Goal: Task Accomplishment & Management: Complete application form

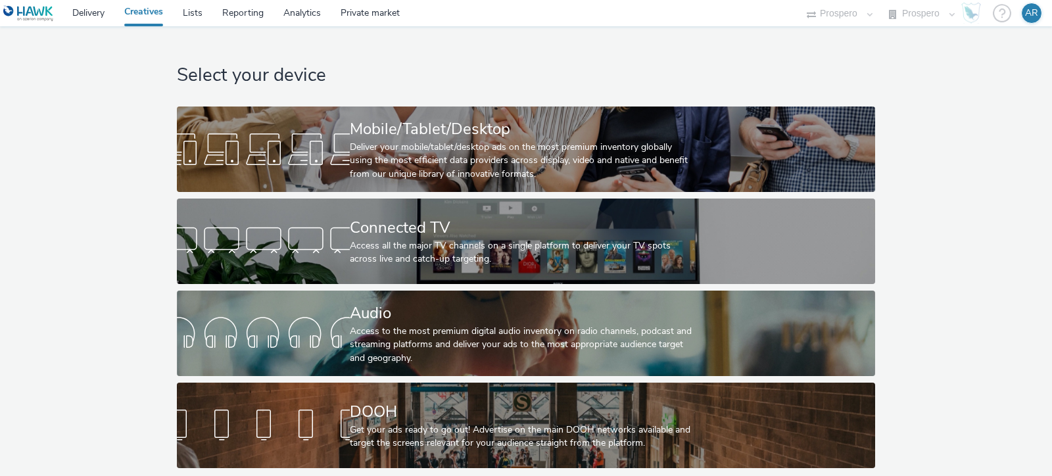
select select "47c37c18-910e-43a3-bb91-a2beb2847406"
select select "b1b940d3-d05b-48b5-821e-f328c33b988b"
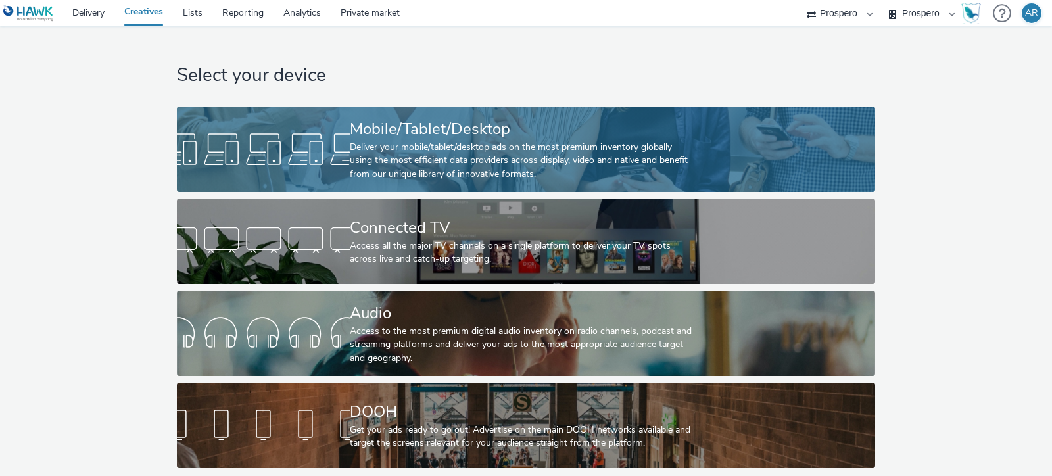
click at [375, 133] on div "Mobile/Tablet/Desktop" at bounding box center [523, 129] width 346 height 23
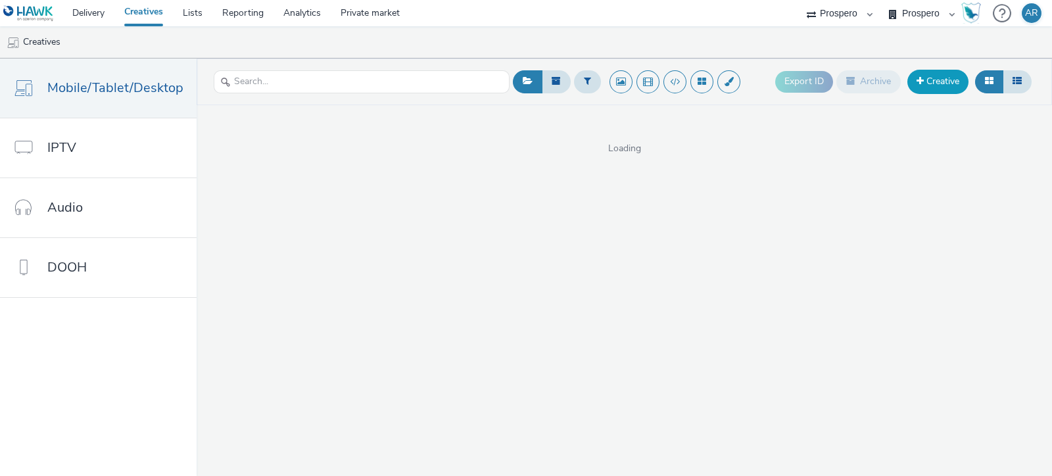
click at [934, 78] on link "Creative" at bounding box center [937, 82] width 61 height 24
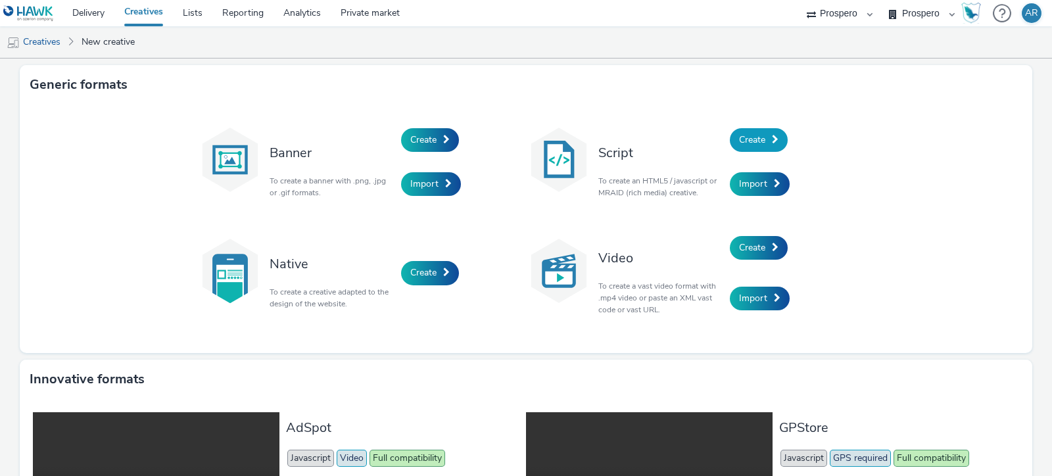
click at [746, 143] on span "Create" at bounding box center [752, 139] width 26 height 12
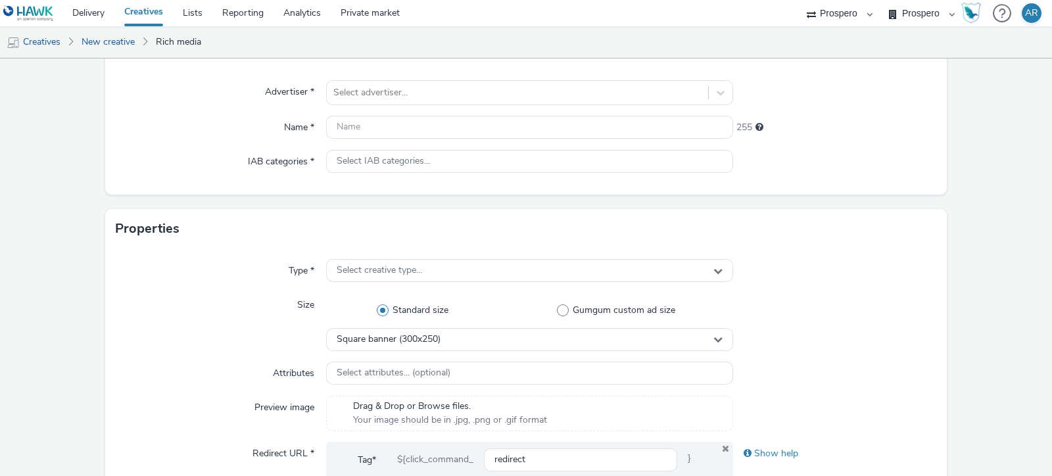
scroll to position [109, 0]
click at [579, 307] on span "Gumgum custom ad size" at bounding box center [624, 309] width 103 height 13
click at [615, 307] on input "Gumgum custom ad size" at bounding box center [619, 310] width 9 height 9
radio input "false"
radio input "true"
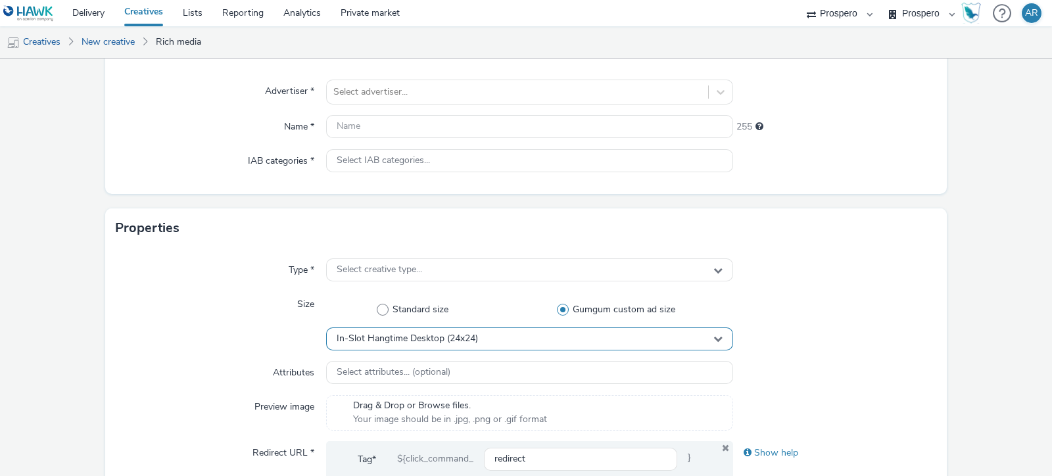
click at [503, 331] on div "In-Slot Hangtime Desktop (24x24)" at bounding box center [529, 338] width 407 height 23
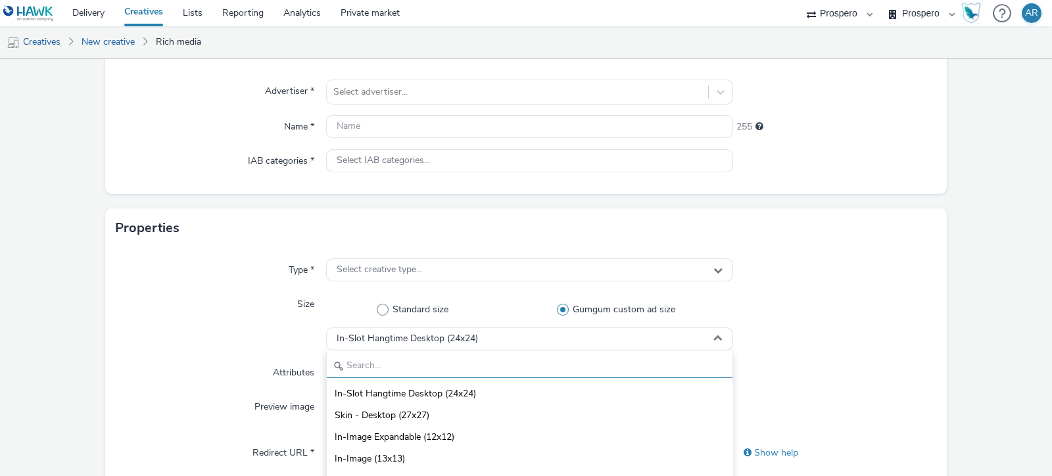
click at [451, 360] on input "text" at bounding box center [530, 366] width 406 height 23
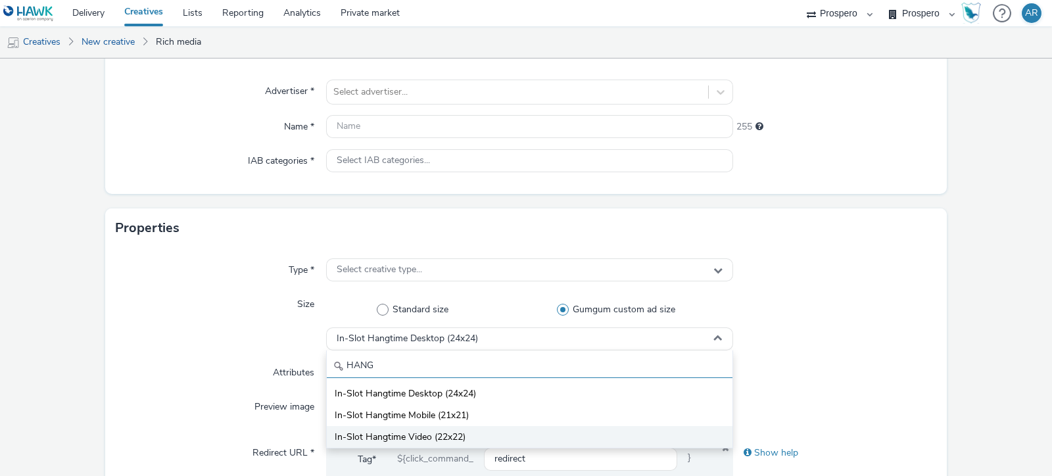
type input "HANG"
click at [439, 435] on span "In-Slot Hangtime Video (22x22)" at bounding box center [400, 437] width 131 height 13
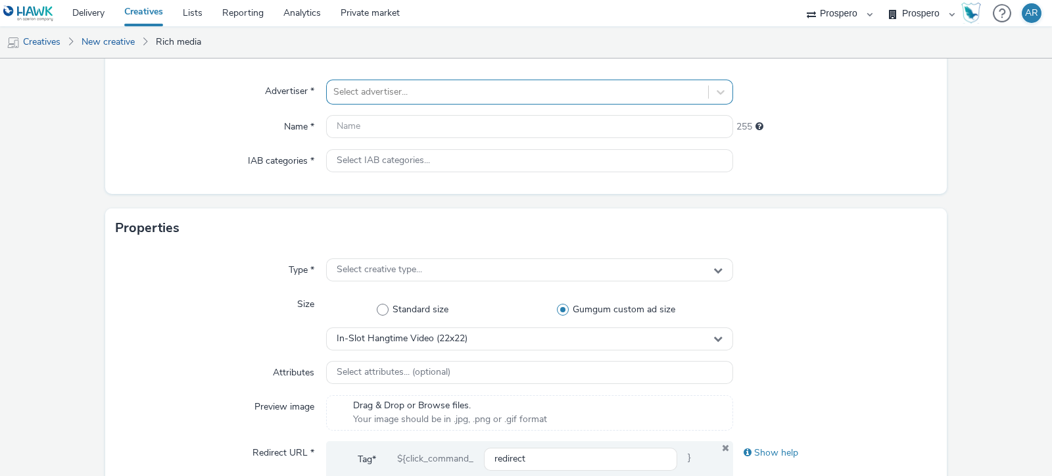
click at [401, 99] on div at bounding box center [517, 92] width 368 height 16
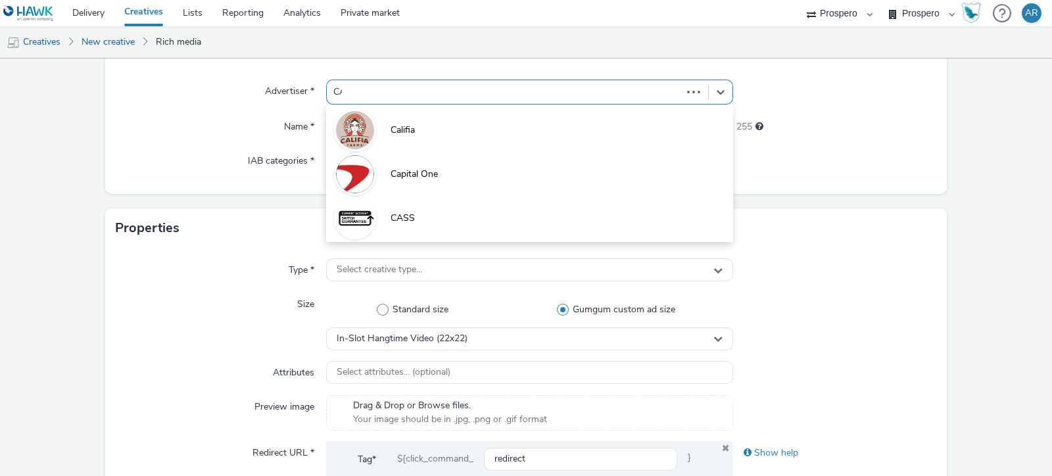
type input "CAS"
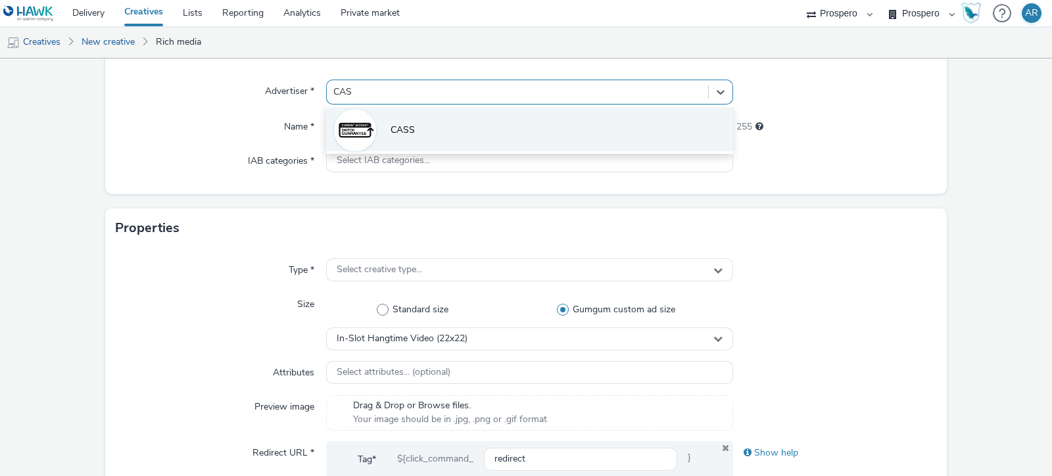
click at [405, 128] on span "CASS" at bounding box center [403, 130] width 24 height 13
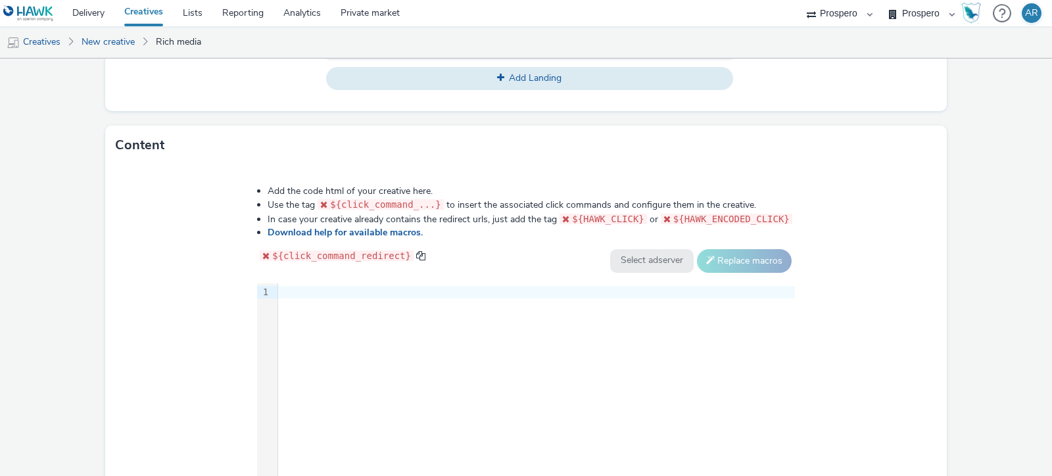
scroll to position [570, 0]
click at [333, 281] on div at bounding box center [536, 290] width 517 height 18
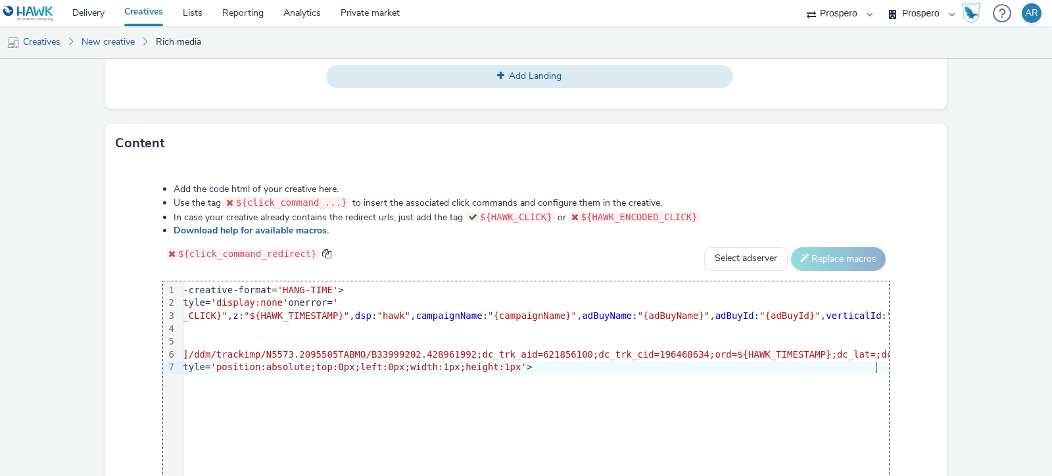
click at [970, 207] on form "New creative General Advertiser * CASS Name * 255 IAB categories * Personal Fin…" at bounding box center [526, 28] width 1052 height 1079
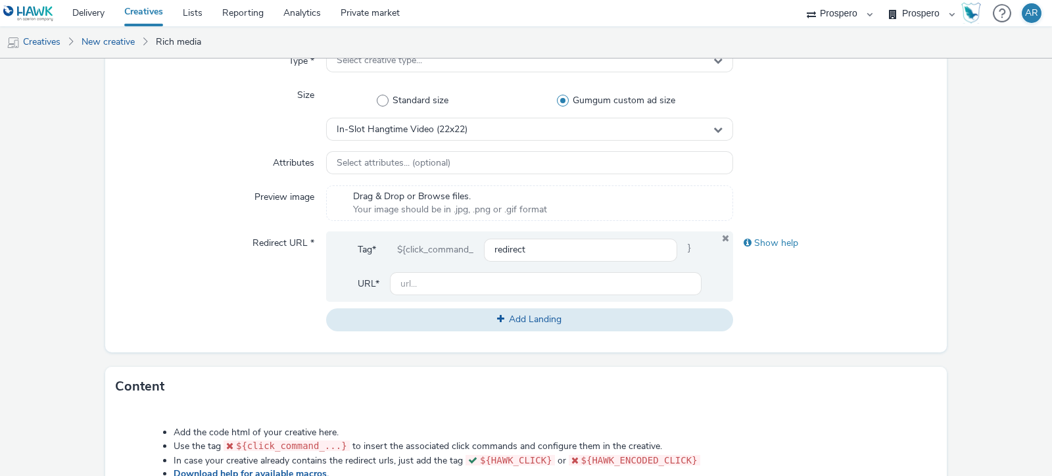
scroll to position [315, 0]
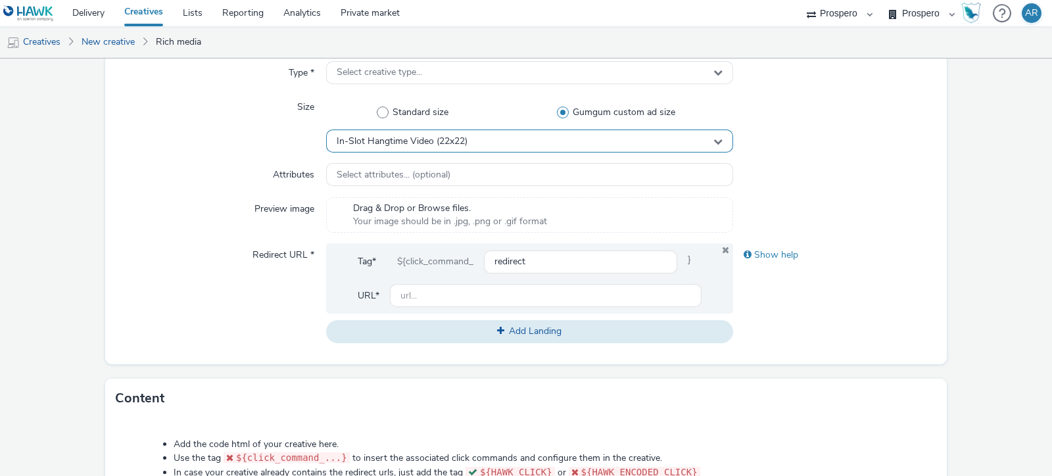
click at [618, 139] on div "In-Slot Hangtime Video (22x22)" at bounding box center [529, 141] width 407 height 23
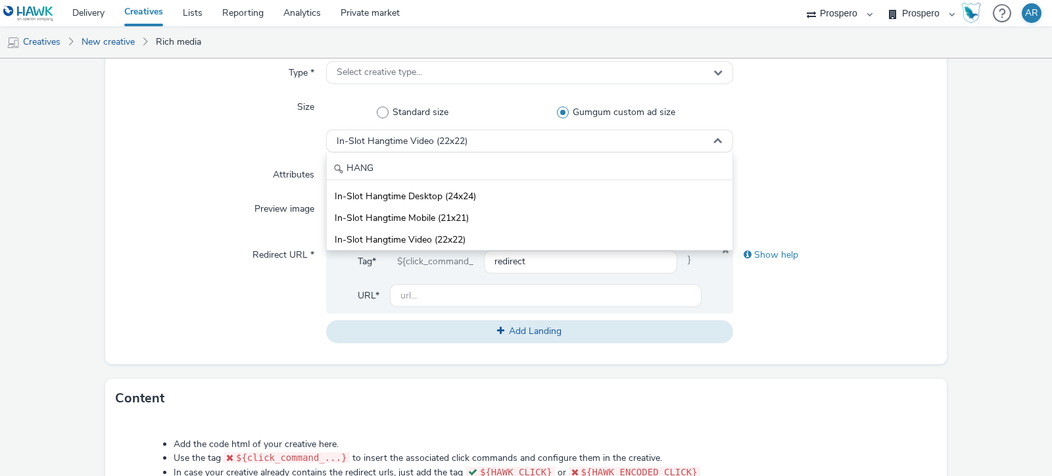
click at [889, 178] on div at bounding box center [835, 175] width 204 height 24
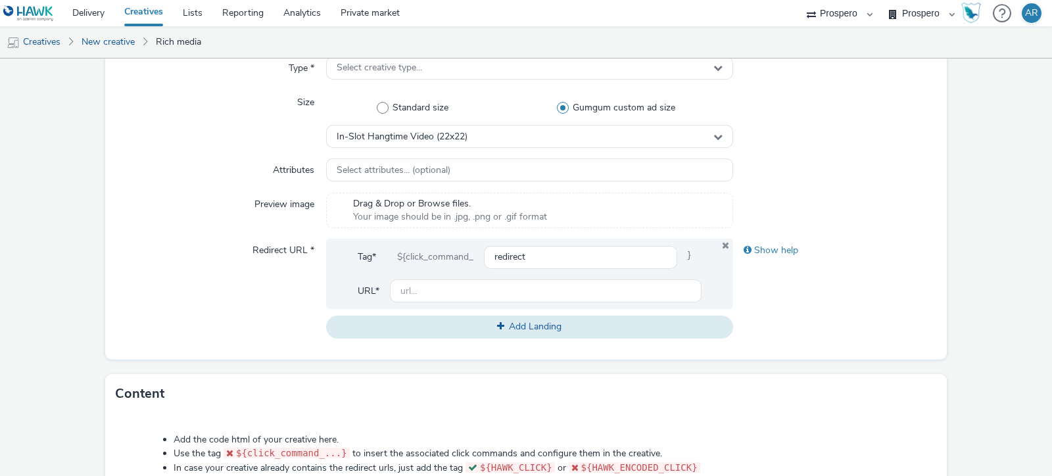
scroll to position [320, 0]
click at [500, 284] on input "text" at bounding box center [546, 290] width 312 height 23
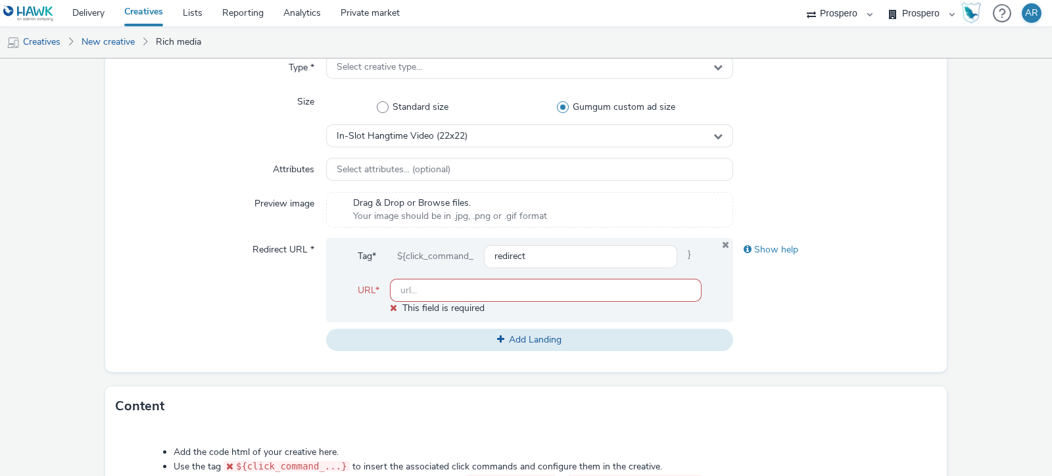
click at [181, 273] on div "Redirect URL *" at bounding box center [221, 294] width 210 height 113
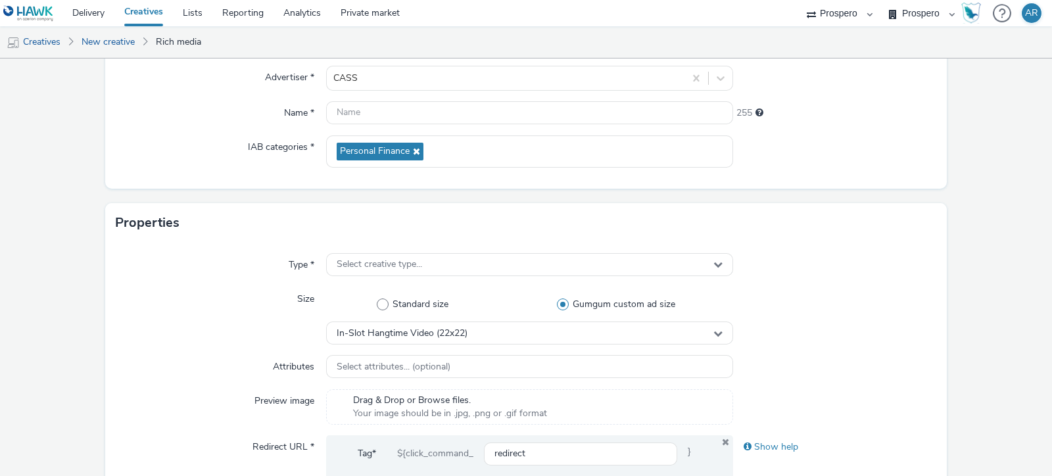
scroll to position [122, 0]
click at [414, 262] on span "Select creative type..." at bounding box center [379, 265] width 85 height 11
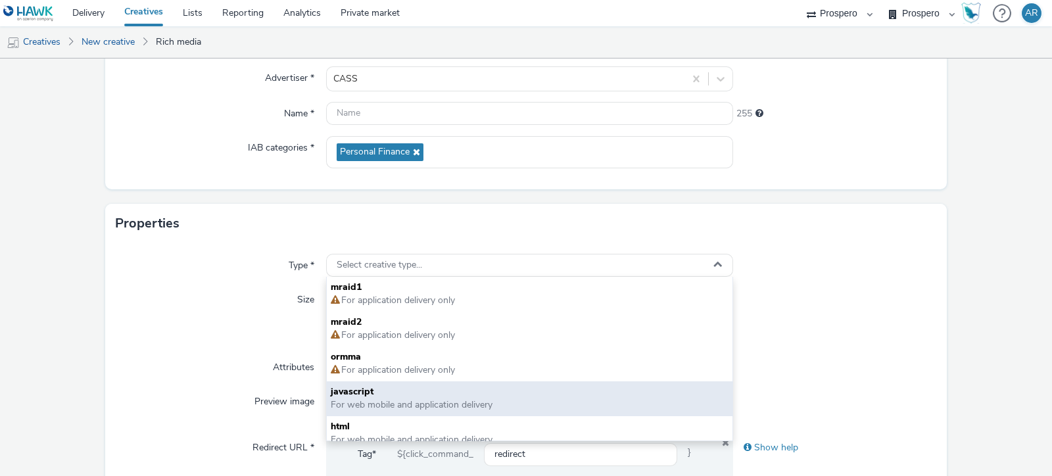
click at [393, 399] on span "For web mobile and application delivery" at bounding box center [412, 404] width 162 height 12
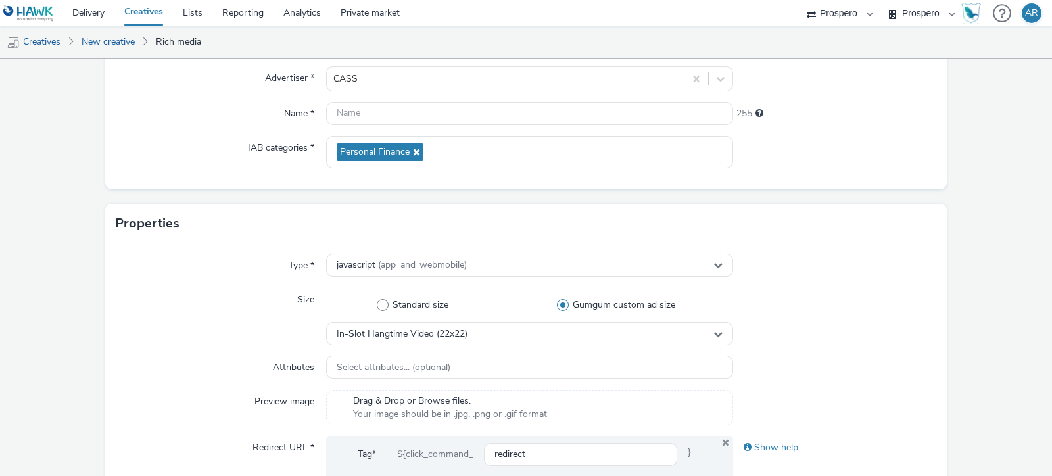
click at [128, 341] on div "Size" at bounding box center [221, 316] width 210 height 57
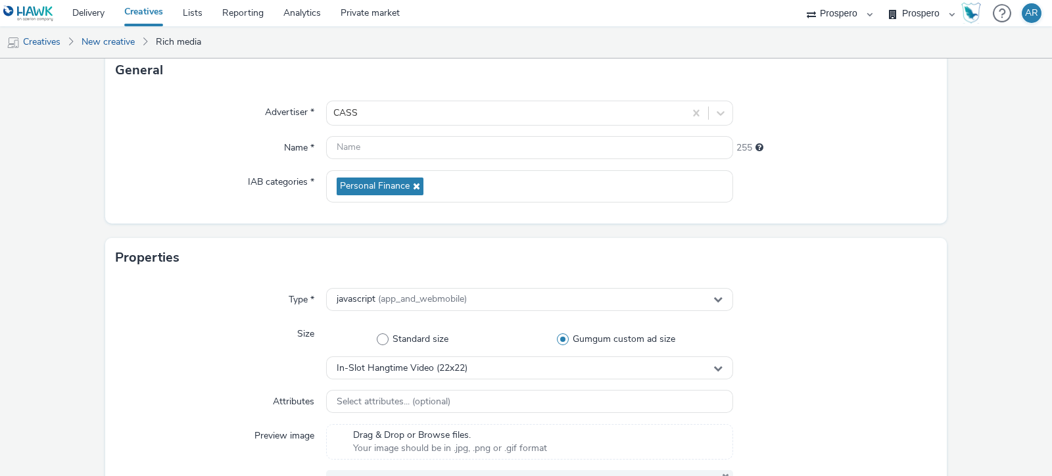
scroll to position [80, 0]
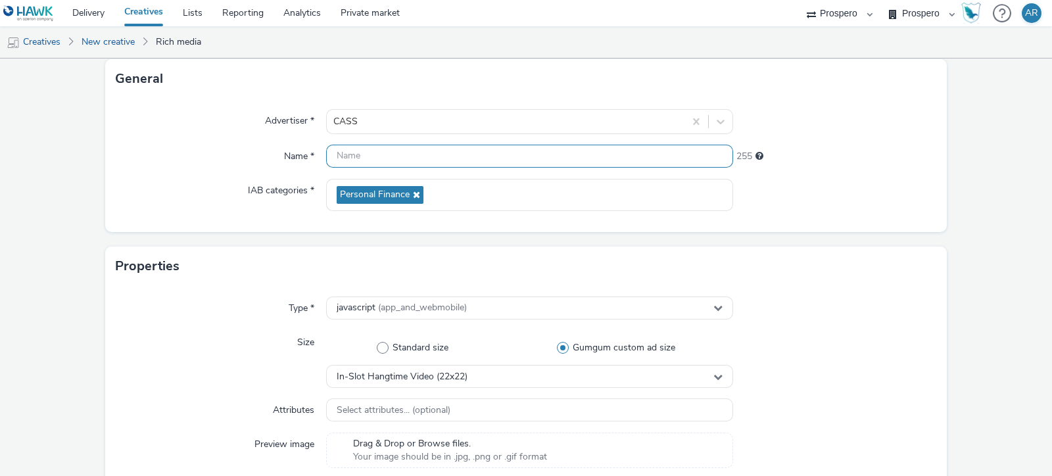
click at [346, 154] on input "text" at bounding box center [529, 156] width 407 height 23
type input "HTV 15 Sec no Subtitles Cass"
click at [122, 295] on div "Type * javascript (app_and_webmobile) Size Standard size Gumgum custom ad size …" at bounding box center [526, 449] width 842 height 327
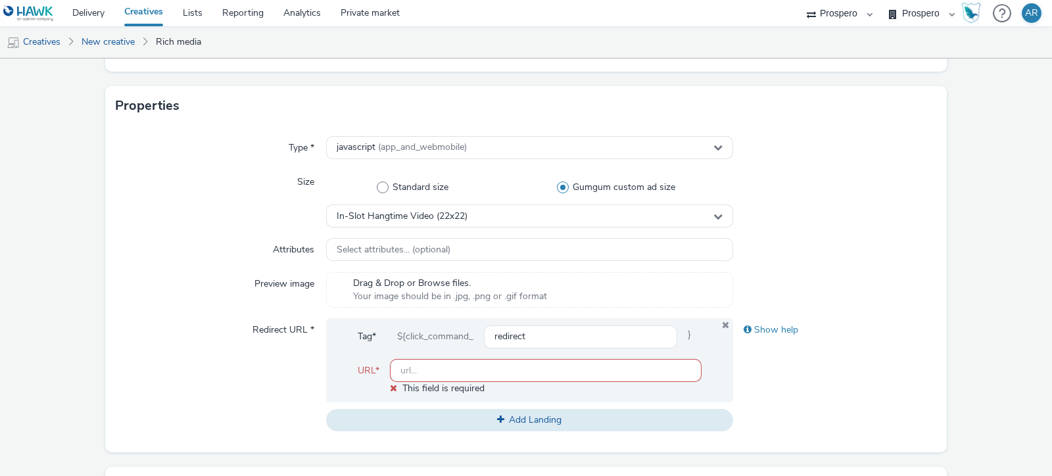
scroll to position [241, 0]
click at [417, 376] on input "text" at bounding box center [546, 369] width 312 height 23
click at [832, 280] on div at bounding box center [835, 290] width 204 height 36
click at [529, 353] on div "Tag* ${click_command_ redirect }" at bounding box center [530, 341] width 344 height 34
click at [440, 372] on input "text" at bounding box center [546, 369] width 312 height 23
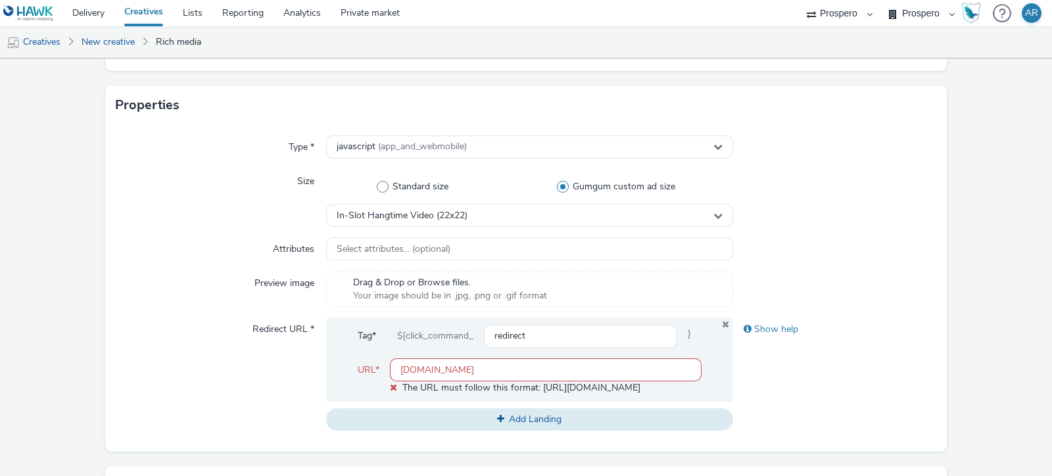
click at [947, 248] on form "New creative General Advertiser * CASS Name * HTV 15 Sec no Subtitles Cass 227 …" at bounding box center [526, 364] width 1052 height 1092
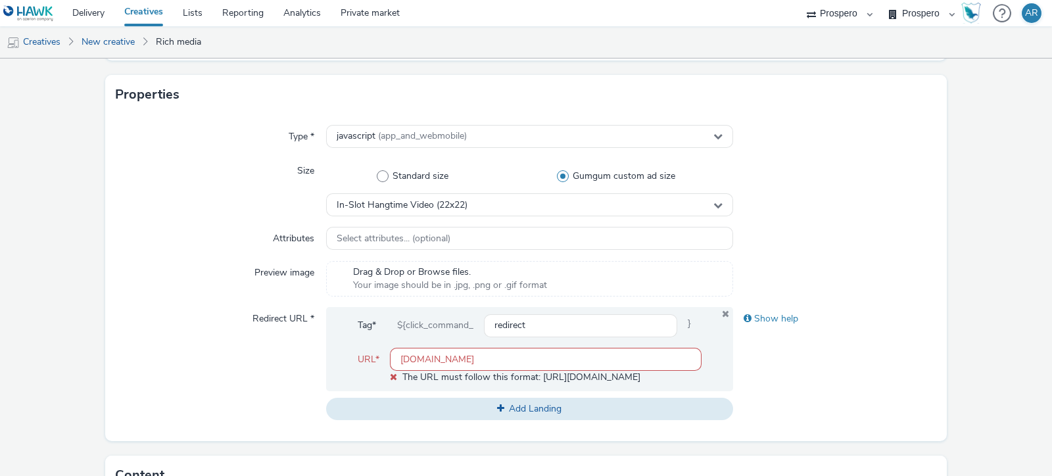
scroll to position [252, 0]
click at [395, 360] on input "cassinfo.com" at bounding box center [546, 357] width 312 height 23
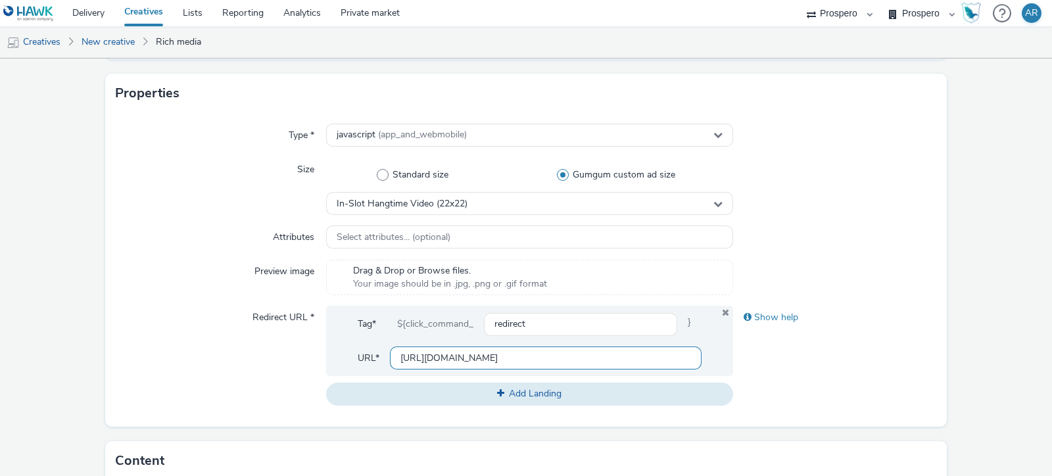
type input "http://cassinfo.com"
click at [949, 285] on form "New creative General Advertiser * CASS Name * HTV 15 Sec no Subtitles Cass 227 …" at bounding box center [526, 345] width 1052 height 1079
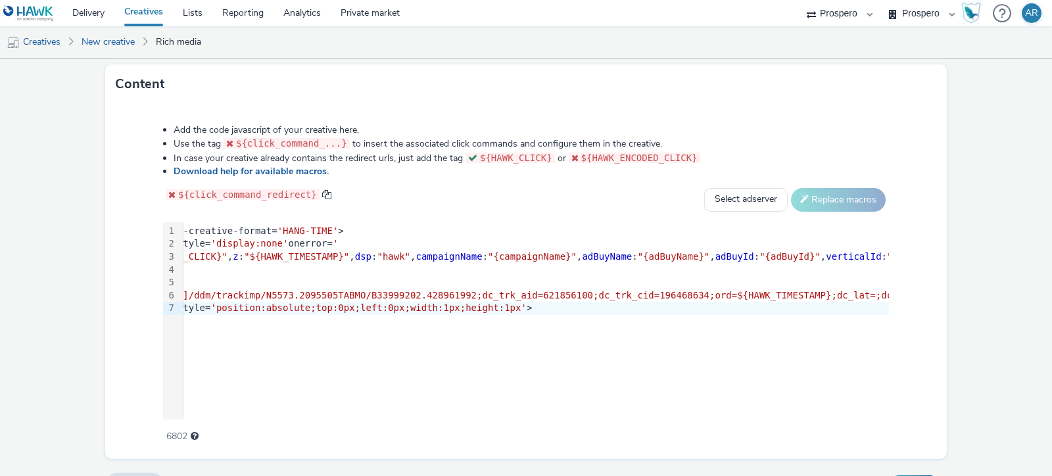
scroll to position [634, 0]
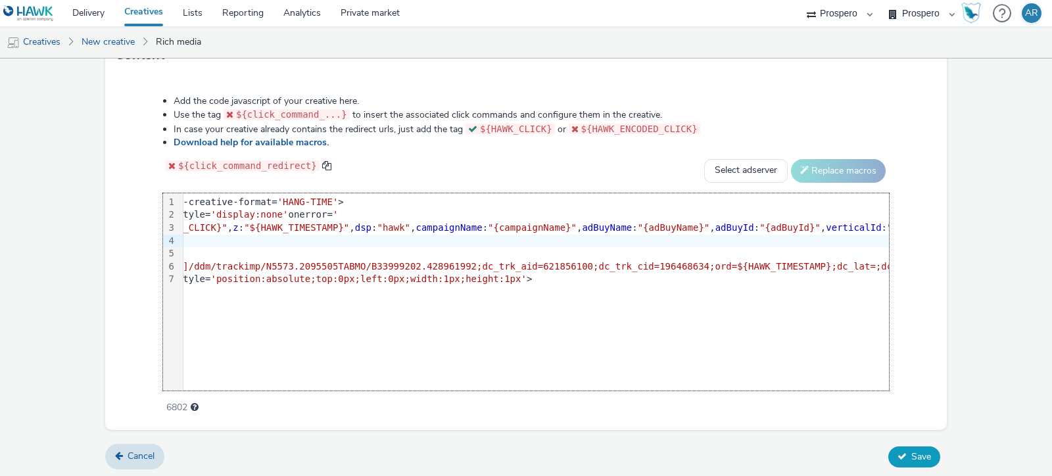
click at [911, 457] on span "Save" at bounding box center [921, 456] width 20 height 12
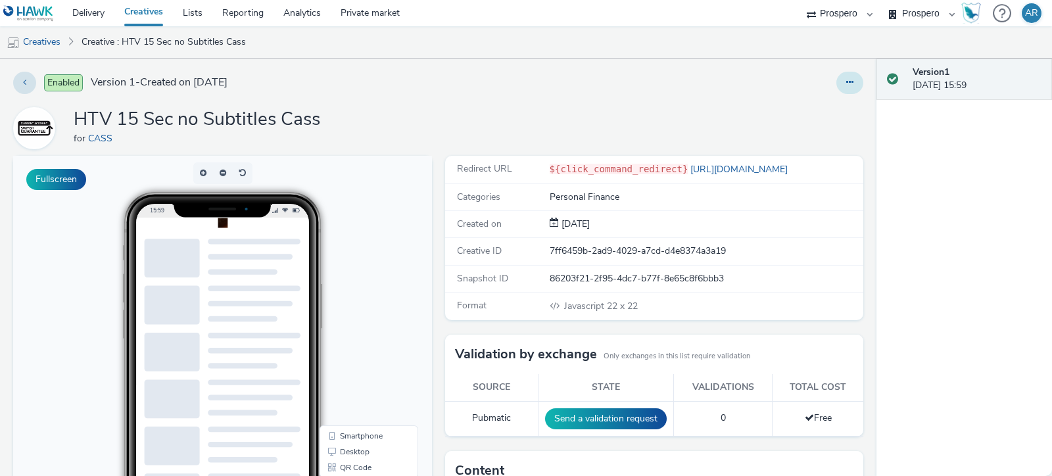
click at [846, 85] on icon at bounding box center [849, 82] width 7 height 9
click at [813, 109] on link "Edit" at bounding box center [814, 109] width 99 height 26
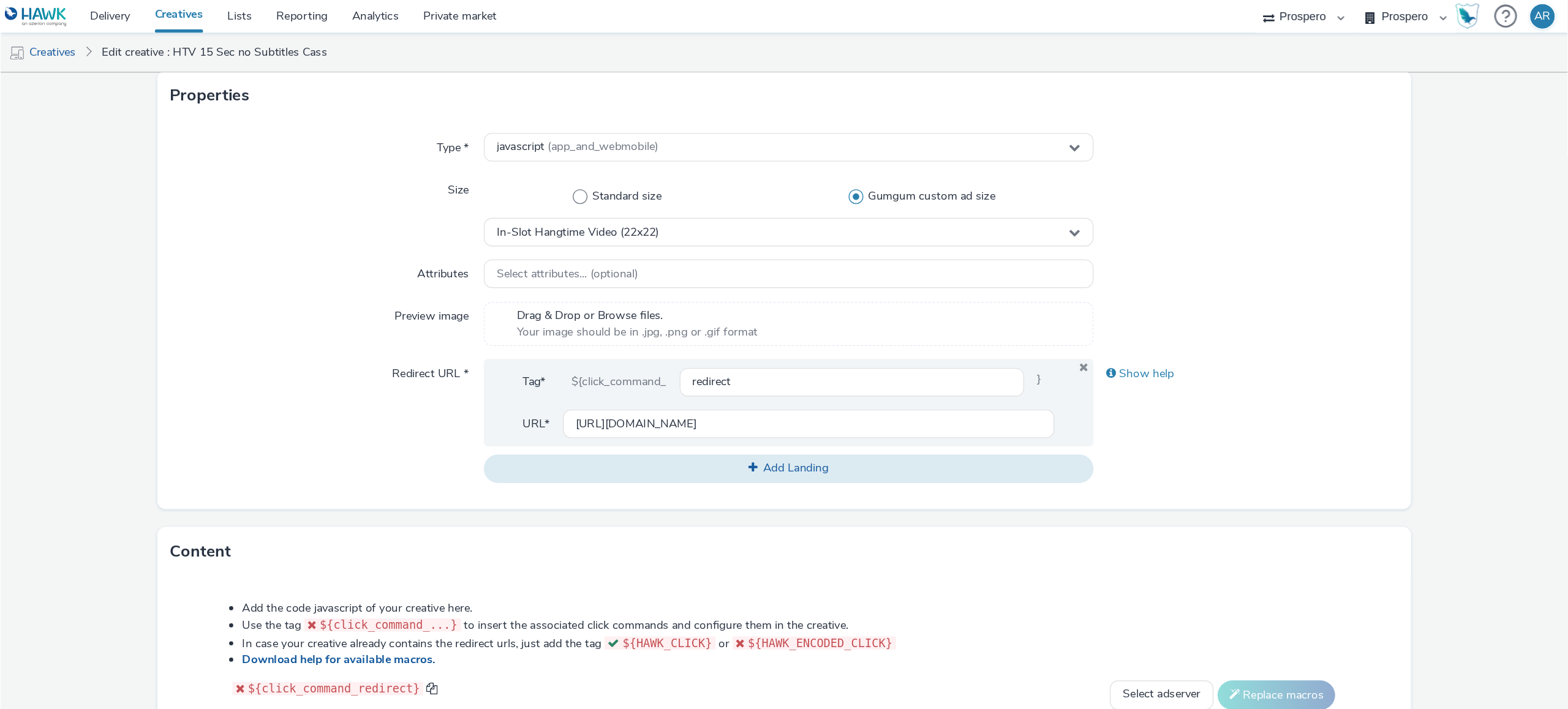
scroll to position [251, 0]
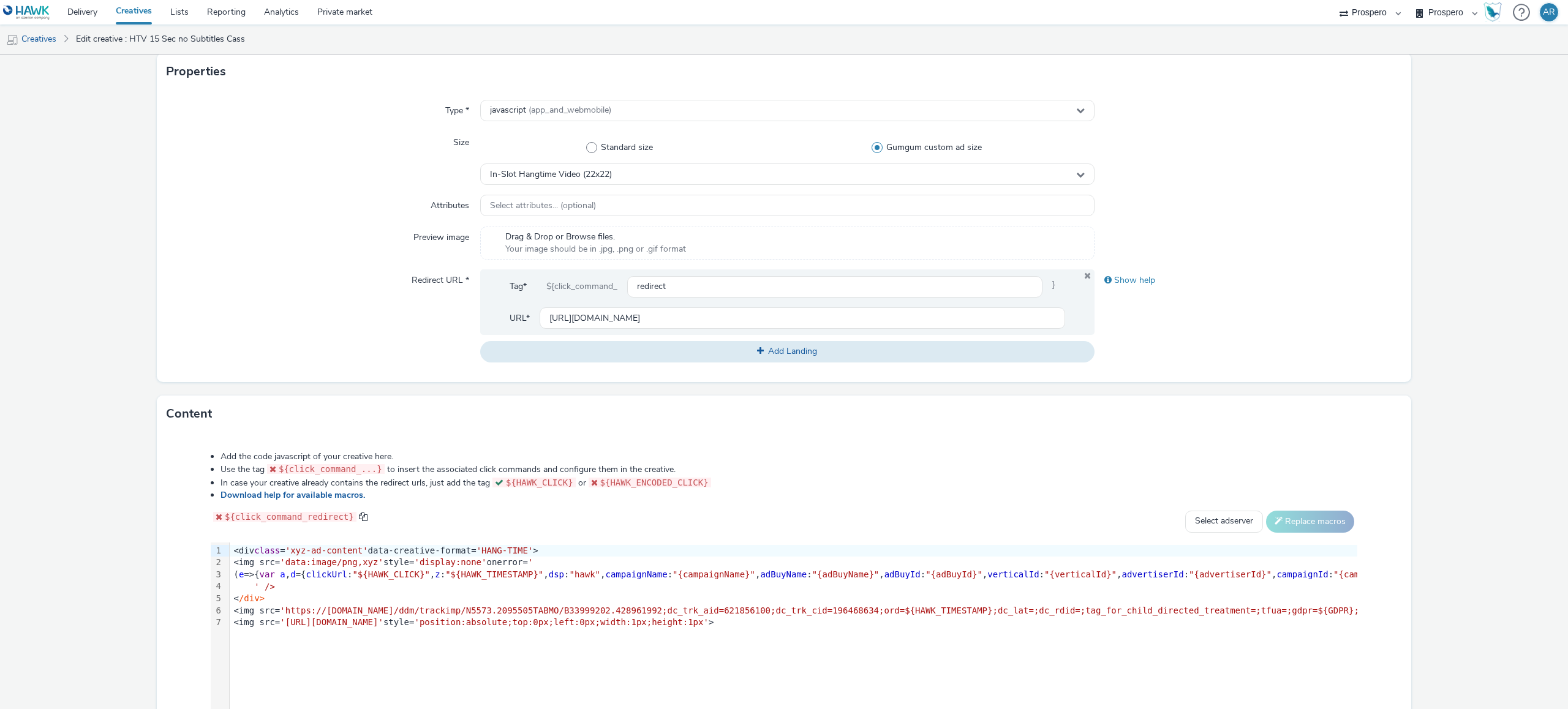
drag, startPoint x: 907, startPoint y: 22, endPoint x: 96, endPoint y: 428, distance: 906.9
click at [96, 428] on form "Edit creative General Advertiser * CASS Name * HTV 15 Sec no Subtitles Cass 227…" at bounding box center [784, 307] width 1568 height 1005
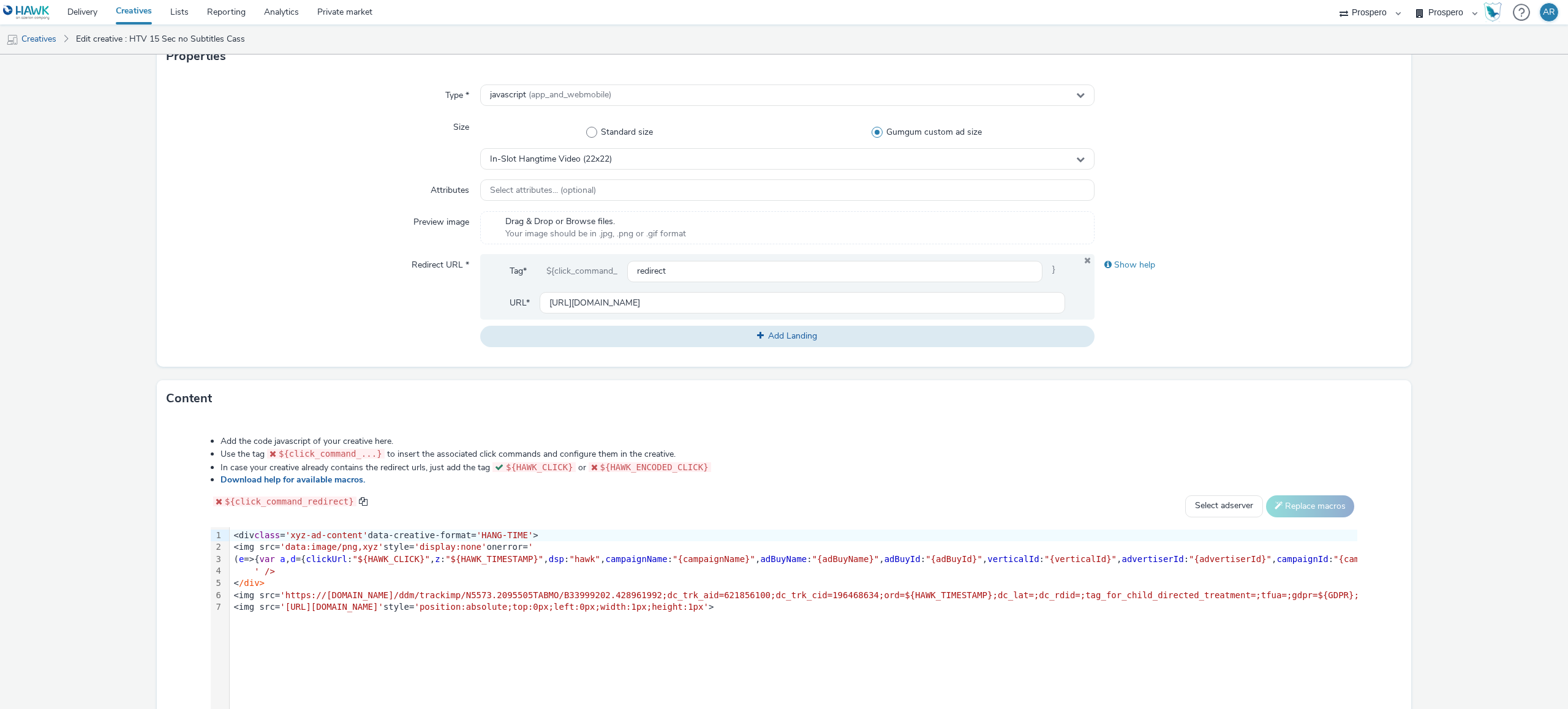
scroll to position [254, 0]
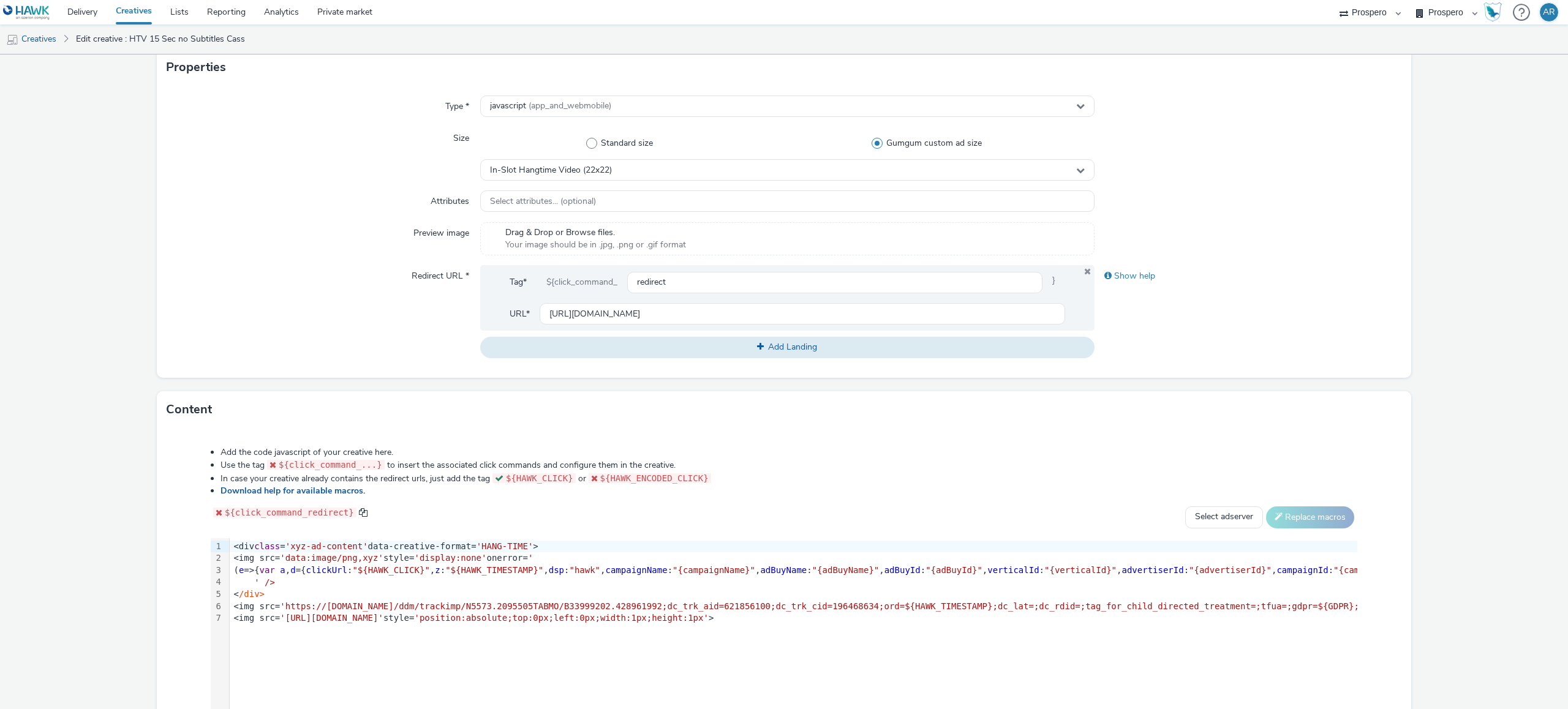
click at [979, 443] on div "Add the code javascript of your creative here. Use the tag ${click_command_...}…" at bounding box center [784, 588] width 1234 height 301
click at [979, 443] on select "Select adserver Sizmek DCM Adform Sting" at bounding box center [1223, 518] width 77 height 22
click at [979, 403] on form "Edit creative General Advertiser * CASS Name * HTV 15 Sec no Subtitles Cass 227…" at bounding box center [784, 302] width 1568 height 1005
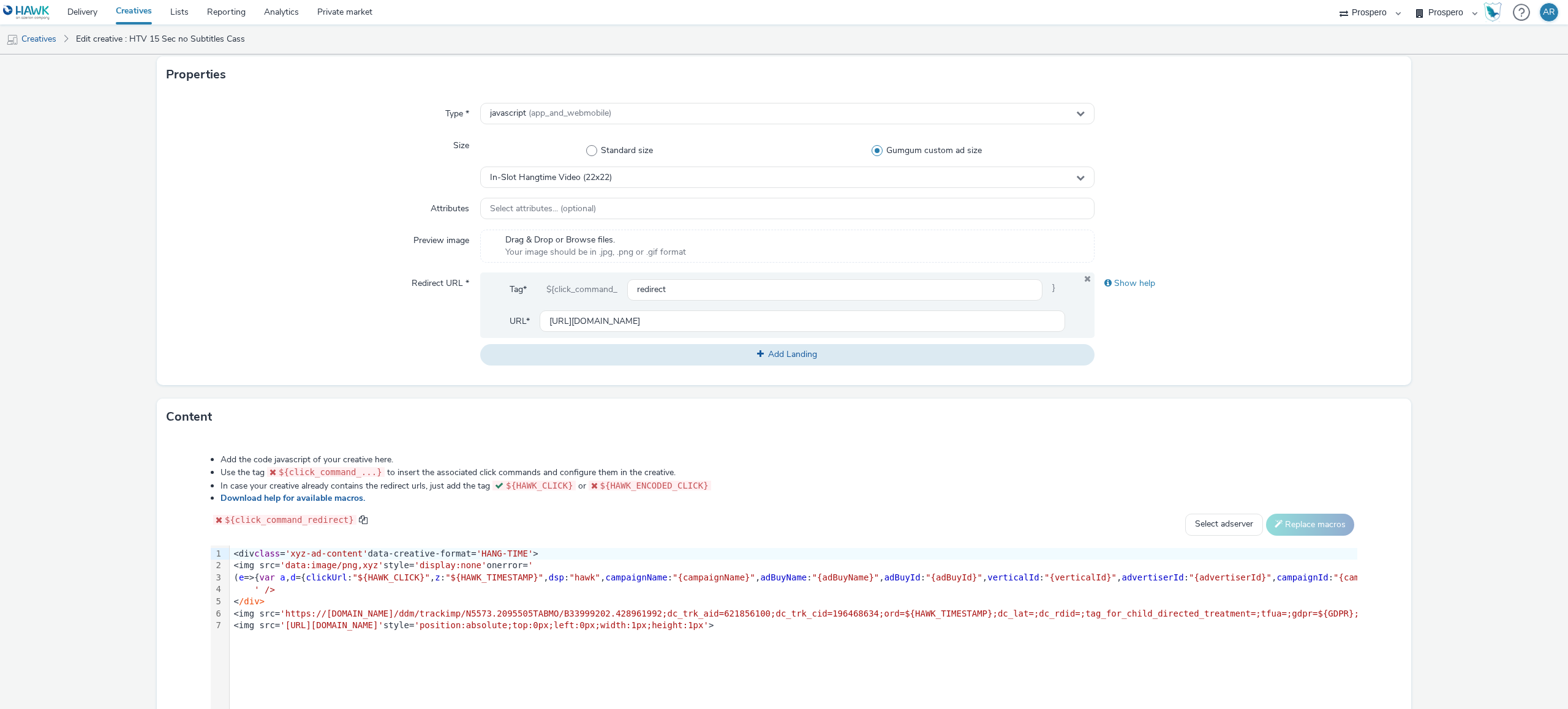
click at [979, 348] on form "Edit creative General Advertiser * CASS Name * HTV 15 Sec no Subtitles Cass 227…" at bounding box center [784, 309] width 1568 height 1005
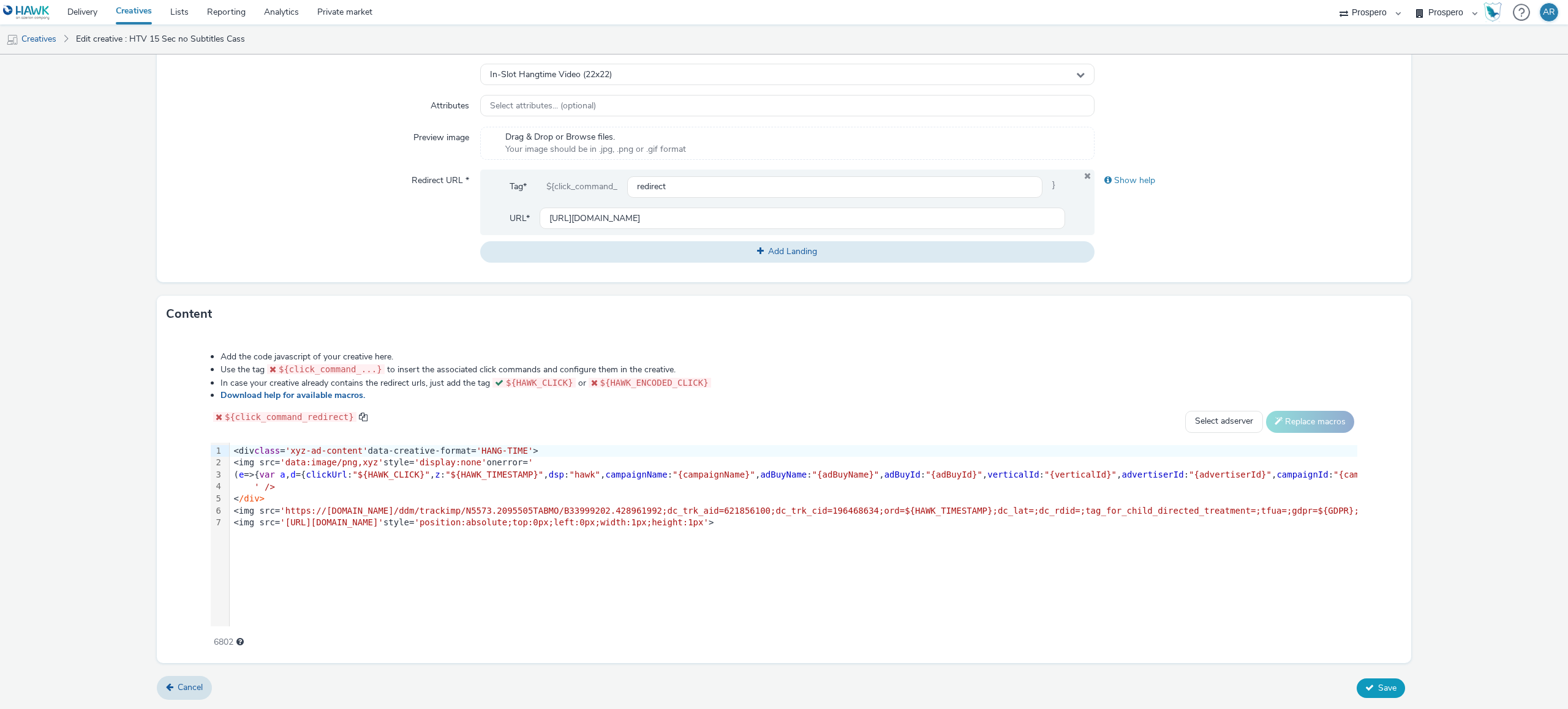
click at [979, 443] on span "Save" at bounding box center [1387, 688] width 19 height 11
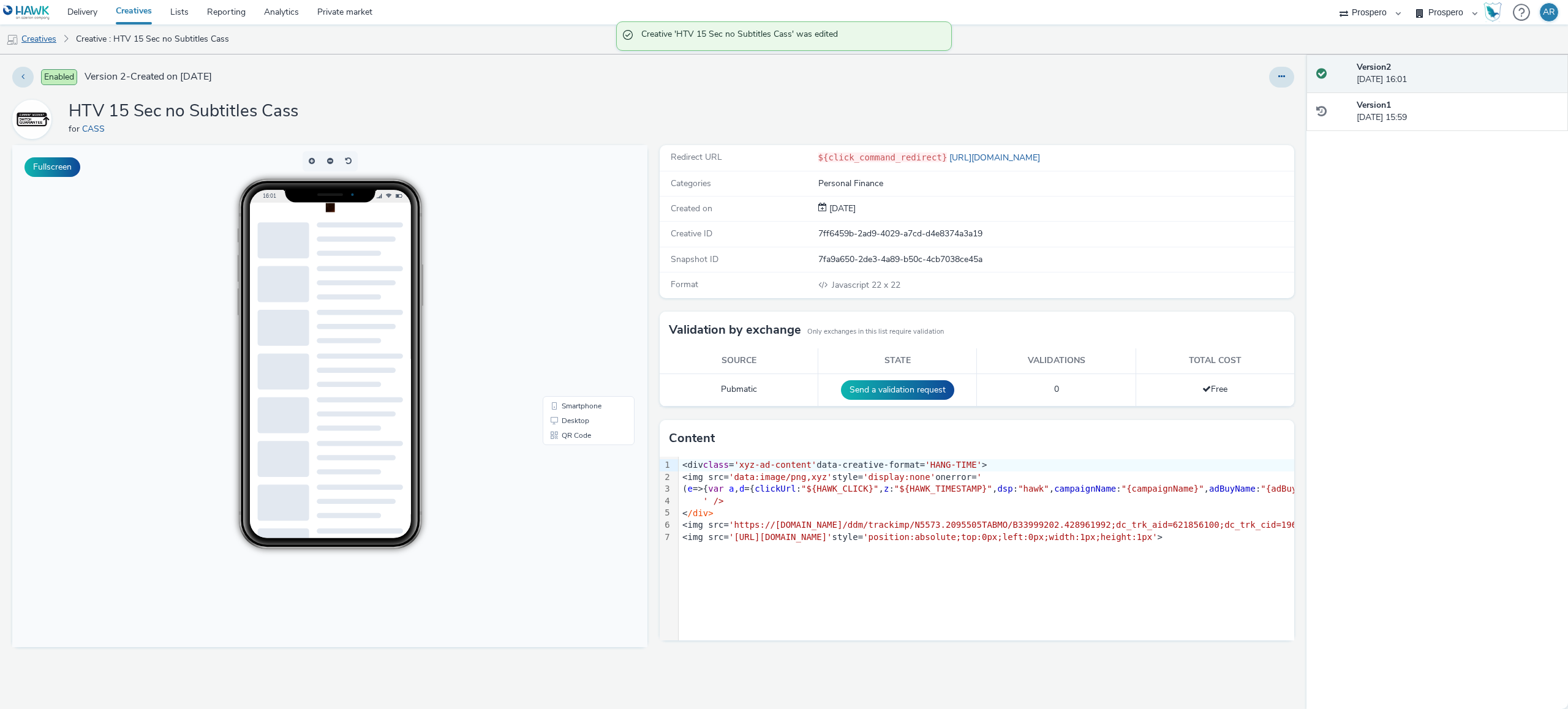
click at [49, 36] on link "Creatives" at bounding box center [31, 39] width 62 height 30
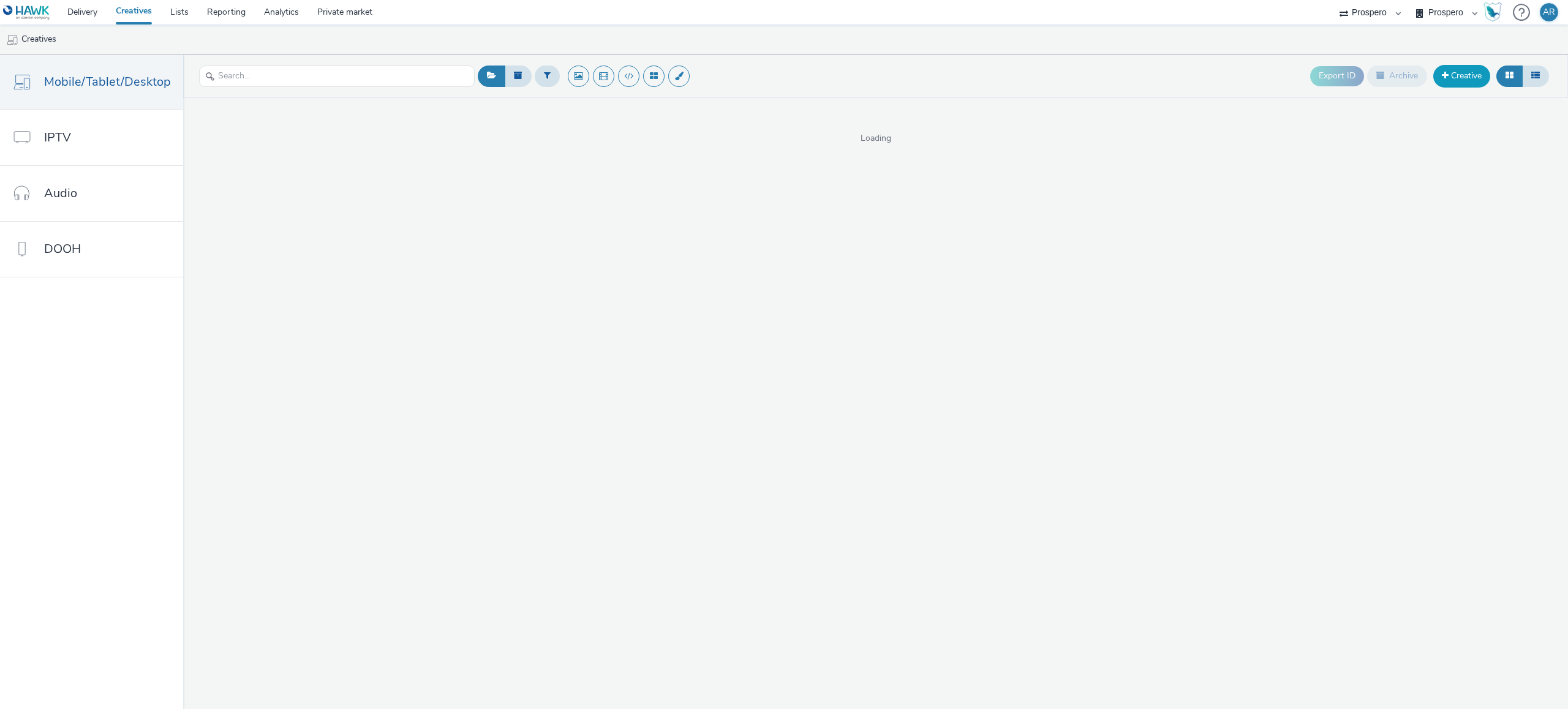
click at [979, 77] on link "Creative" at bounding box center [1461, 76] width 57 height 22
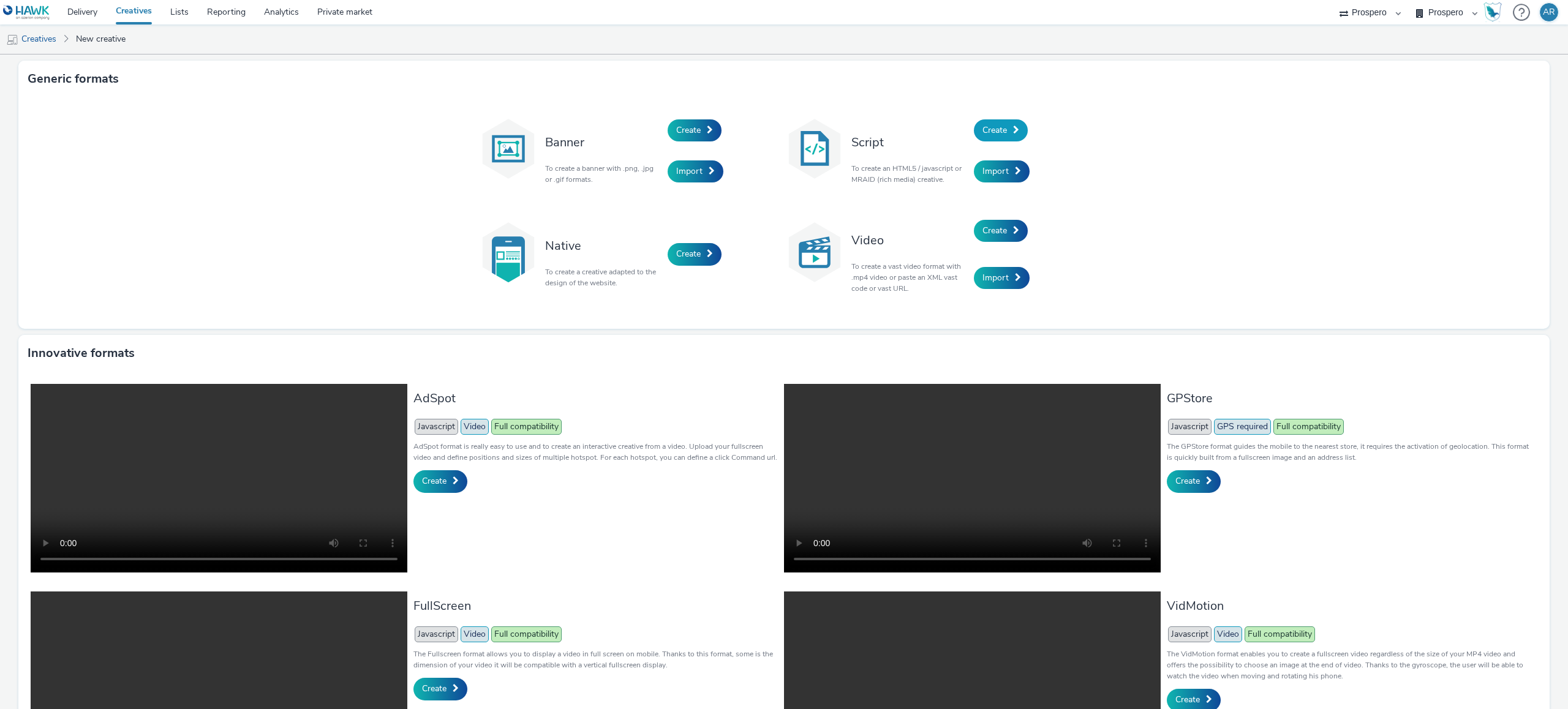
click at [979, 131] on span "Create" at bounding box center [995, 130] width 24 height 11
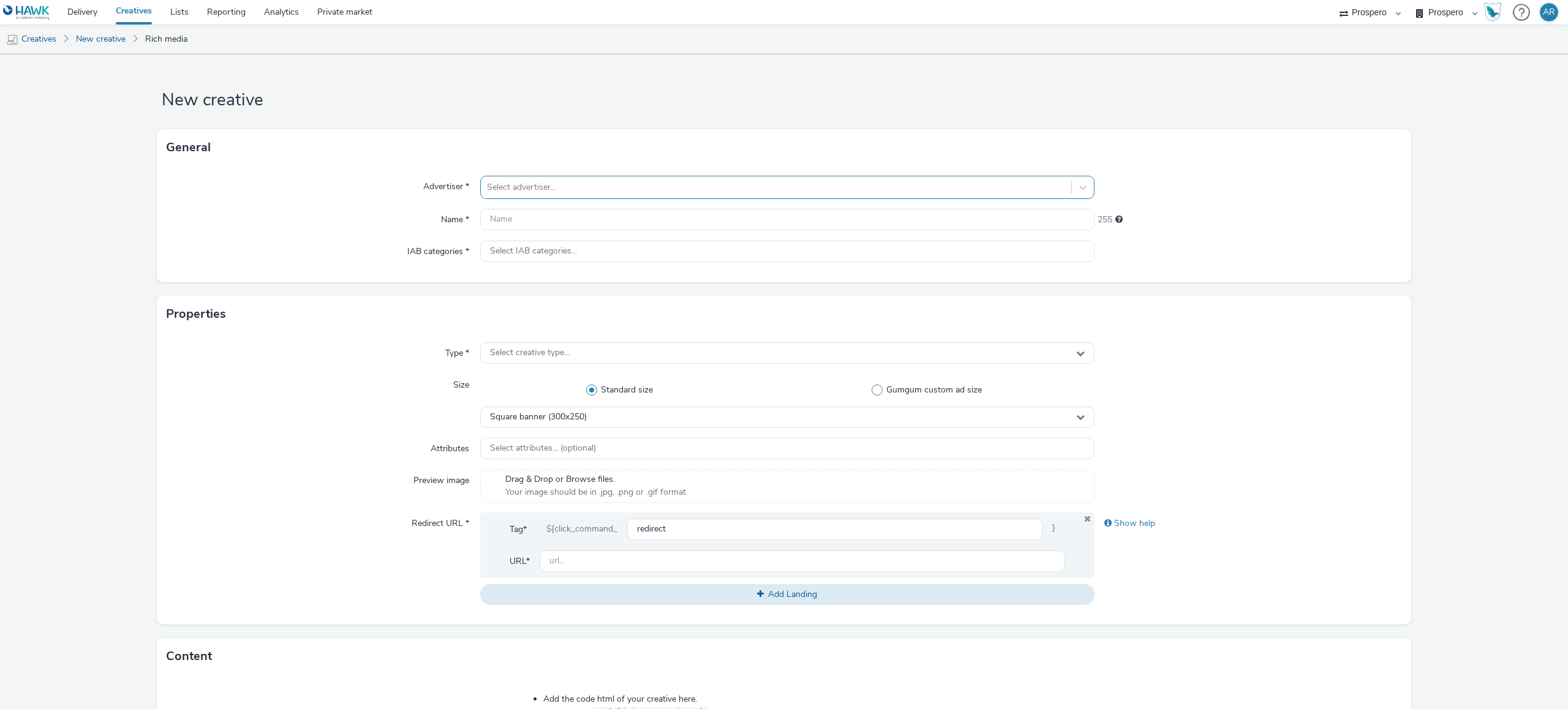
click at [548, 191] on div at bounding box center [776, 187] width 579 height 15
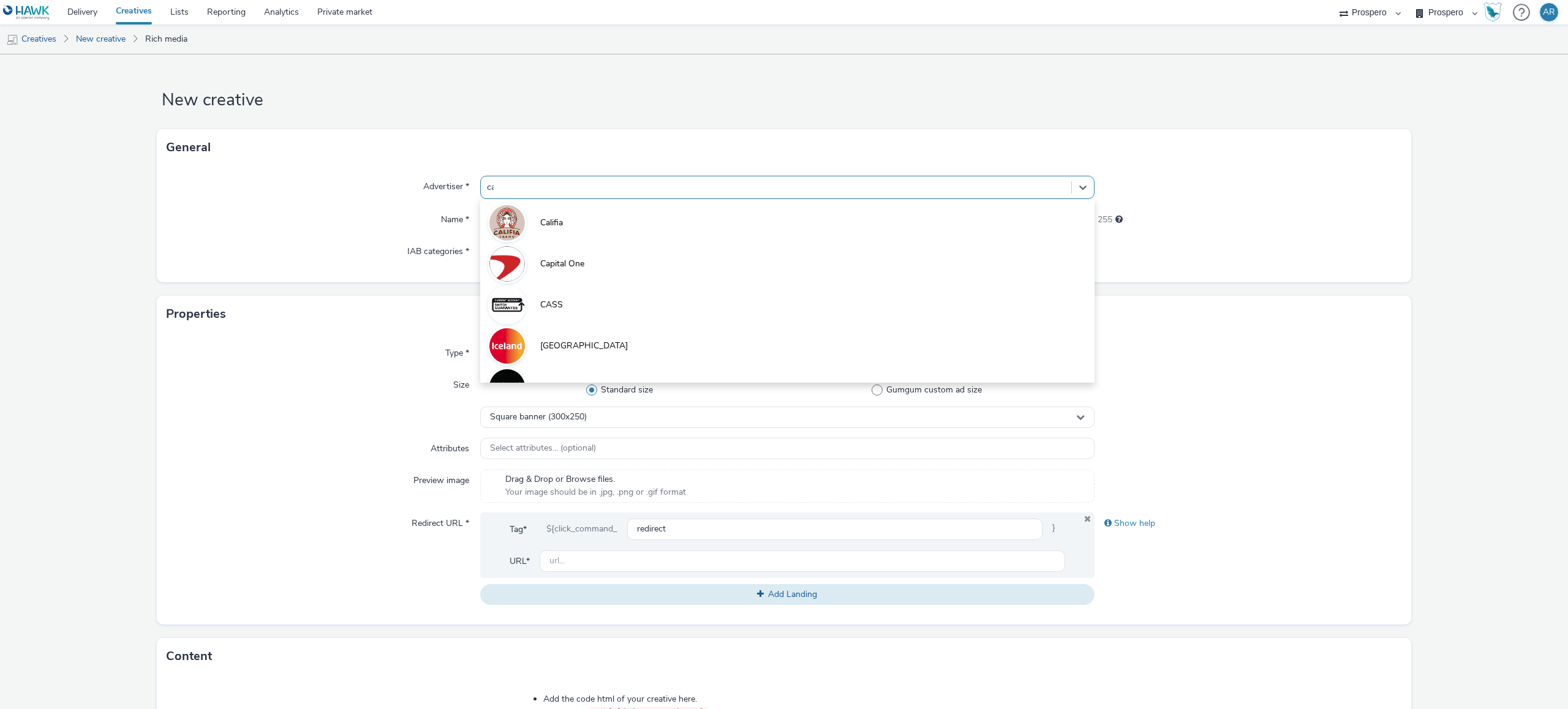
type input "cas"
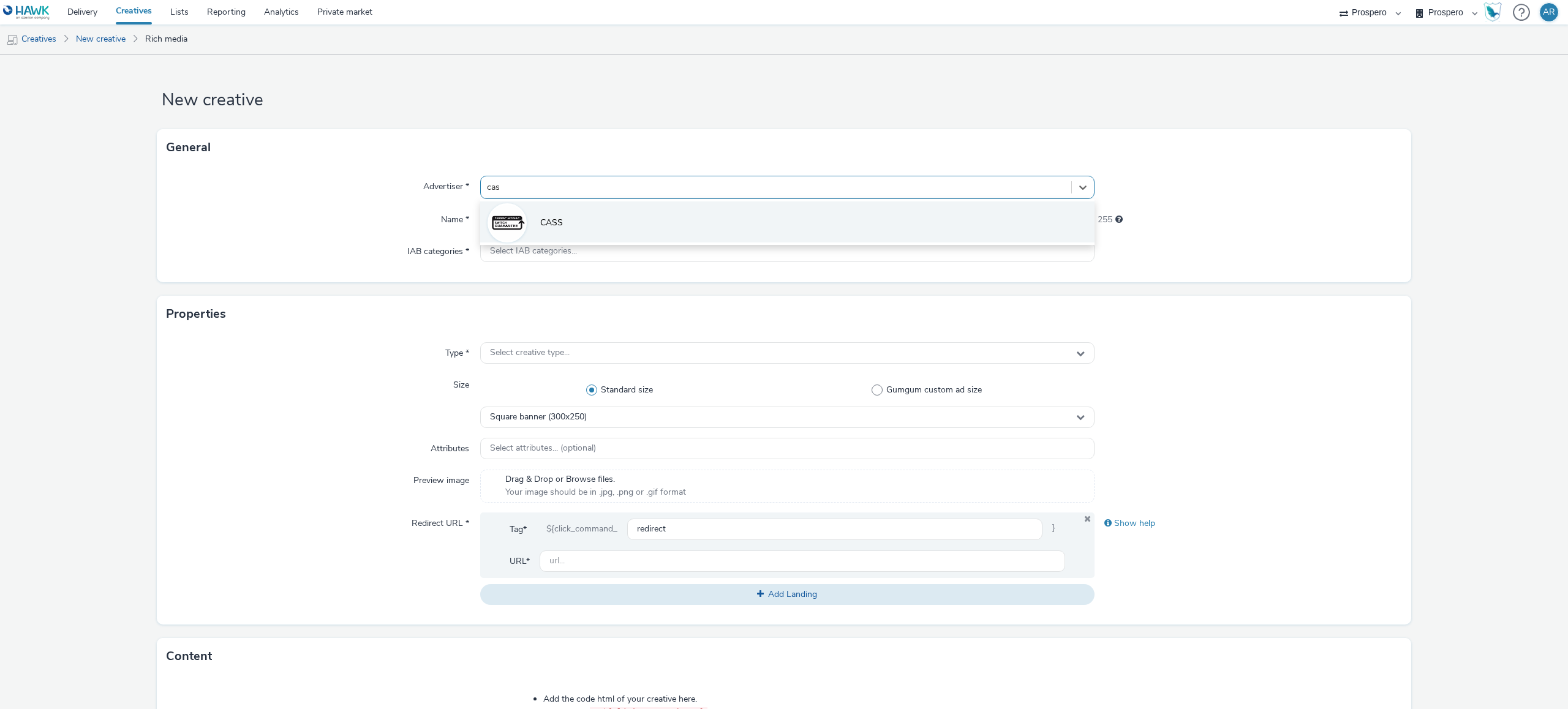
click at [556, 211] on li "CASS" at bounding box center [786, 222] width 614 height 41
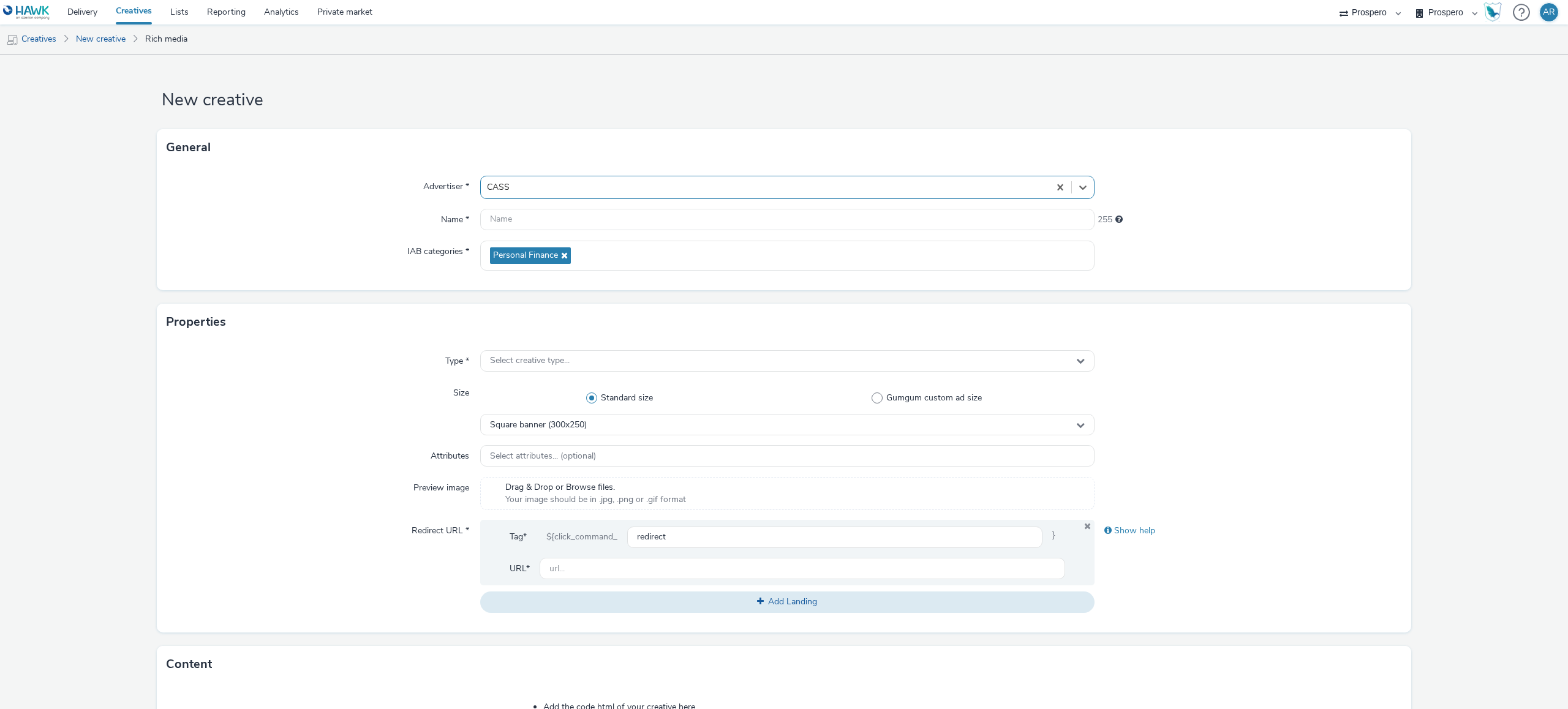
click at [882, 387] on div "Standard size Gumgum custom ad size" at bounding box center [786, 398] width 614 height 32
click at [886, 396] on span "Gumgum custom ad size" at bounding box center [934, 398] width 96 height 12
click at [926, 396] on input "Gumgum custom ad size" at bounding box center [930, 398] width 8 height 8
radio input "false"
radio input "true"
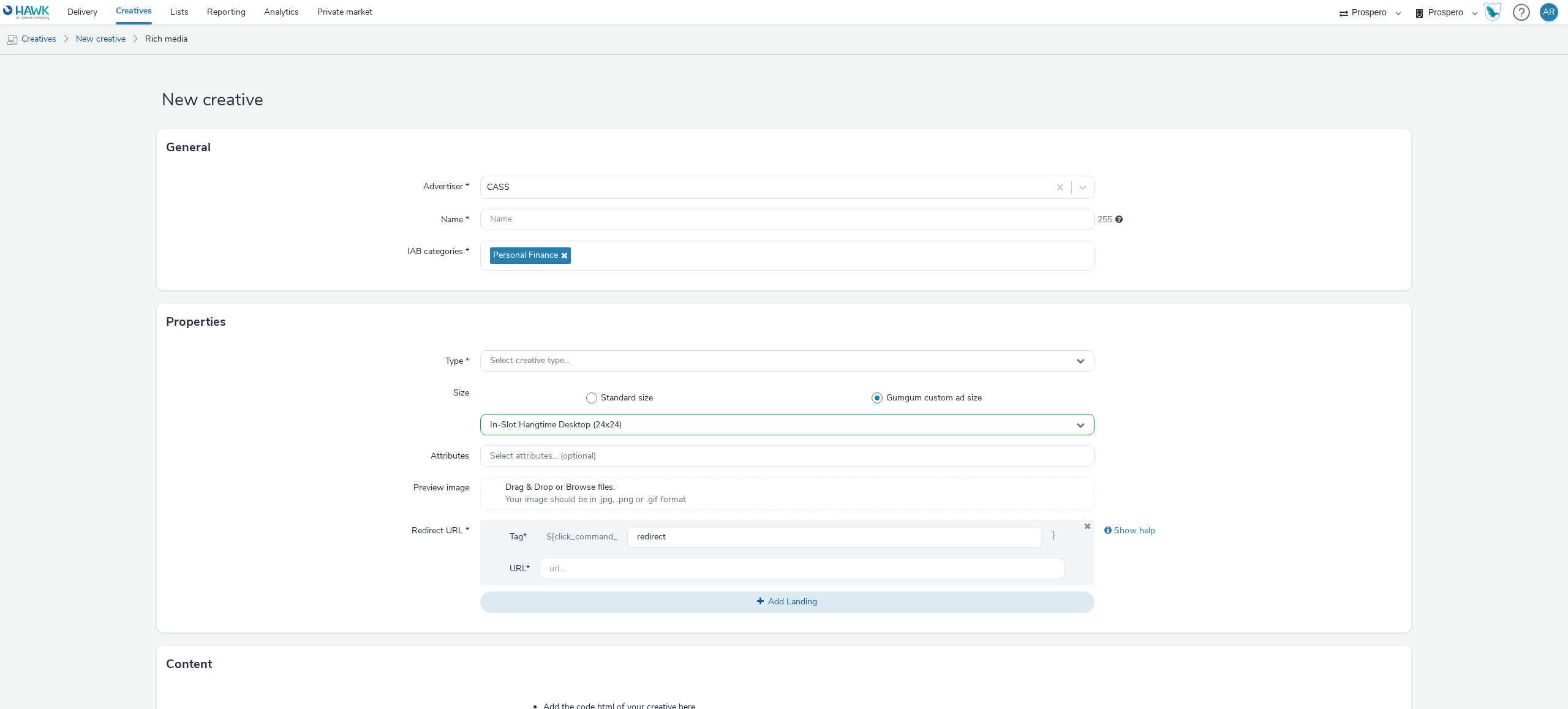
click at [807, 423] on div "In-Slot Hangtime Desktop (24x24)" at bounding box center [786, 424] width 614 height 21
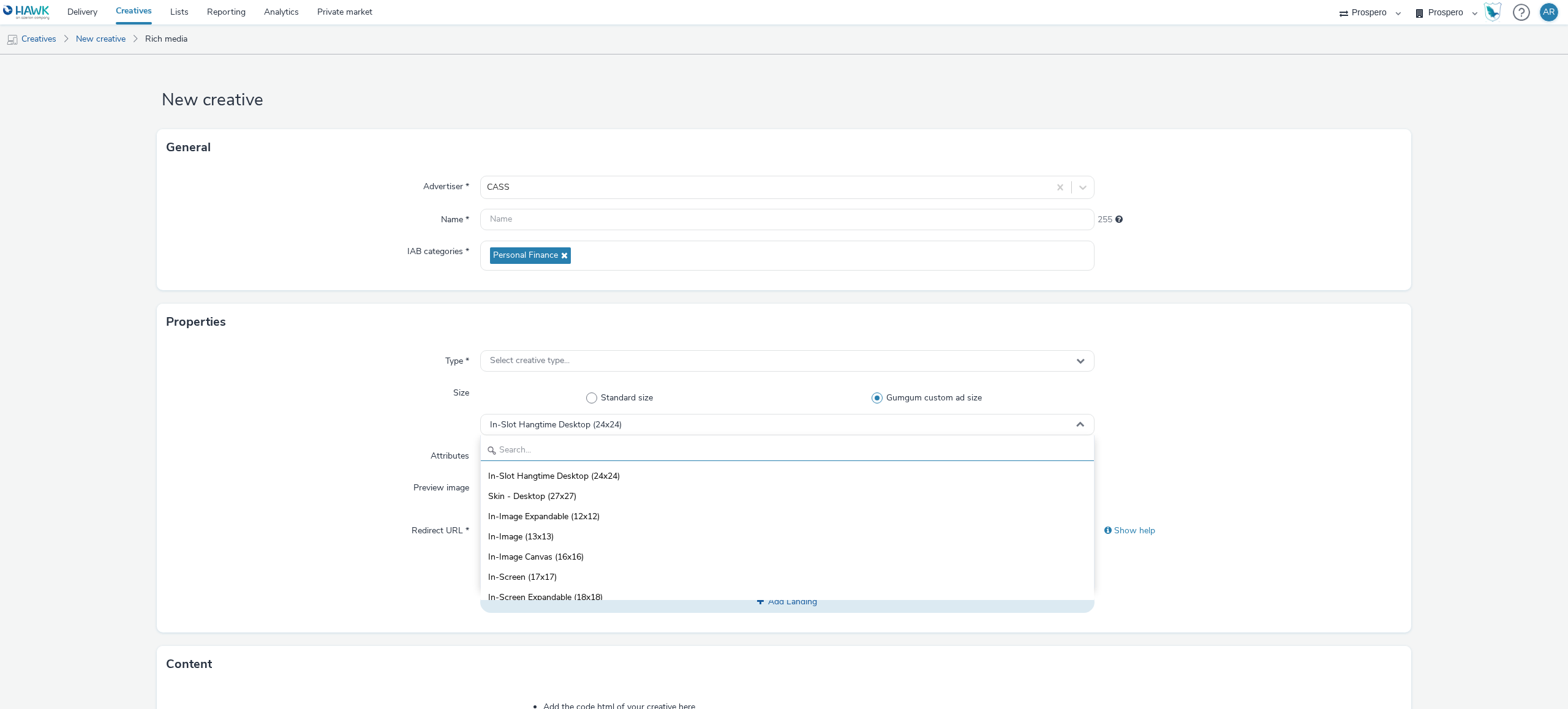
click at [728, 443] on input "text" at bounding box center [787, 450] width 613 height 21
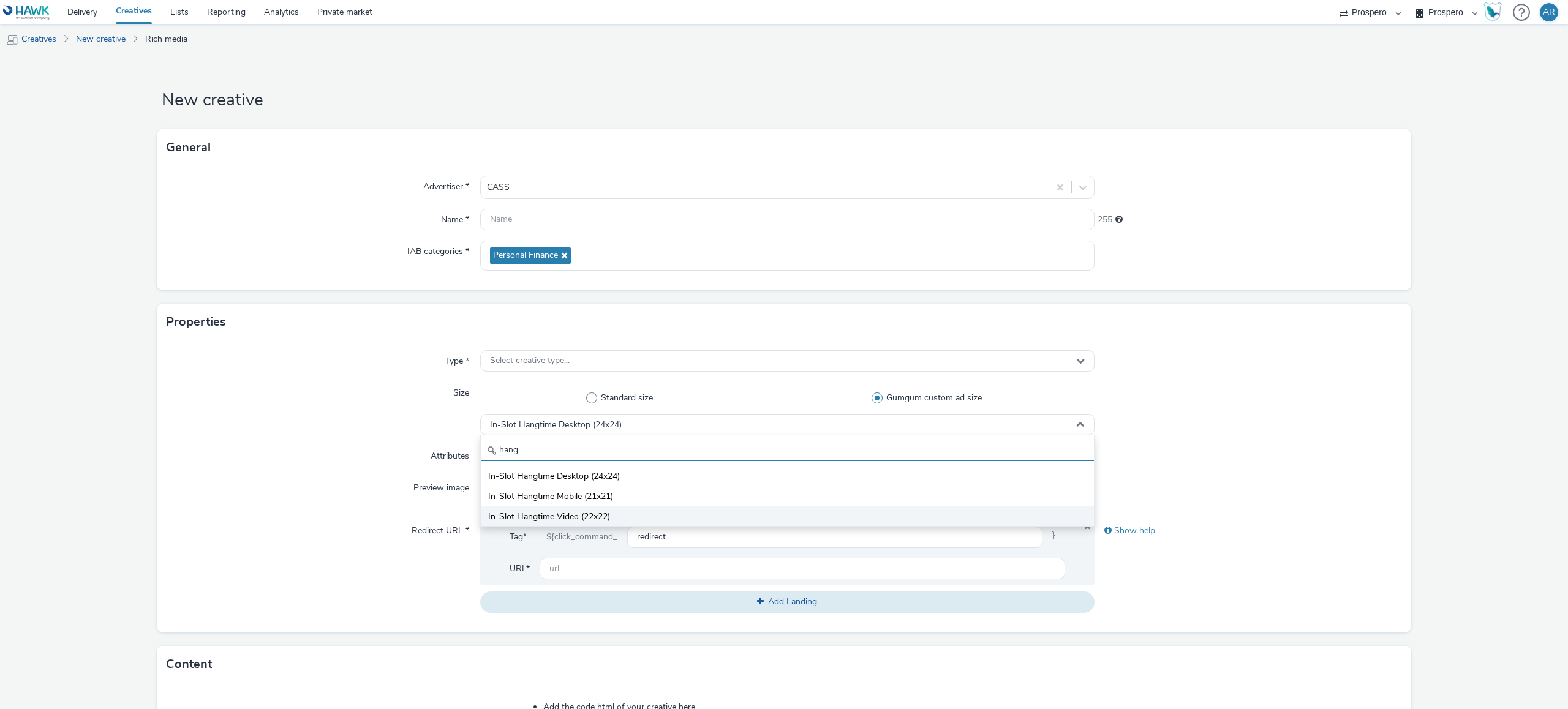
type input "hang"
click at [614, 443] on li "In-Slot Hangtime Video (22x22)" at bounding box center [787, 516] width 613 height 20
click at [979, 382] on form "New creative General Advertiser * CASS Name * 255 IAB categories * Personal Fin…" at bounding box center [784, 557] width 1568 height 1005
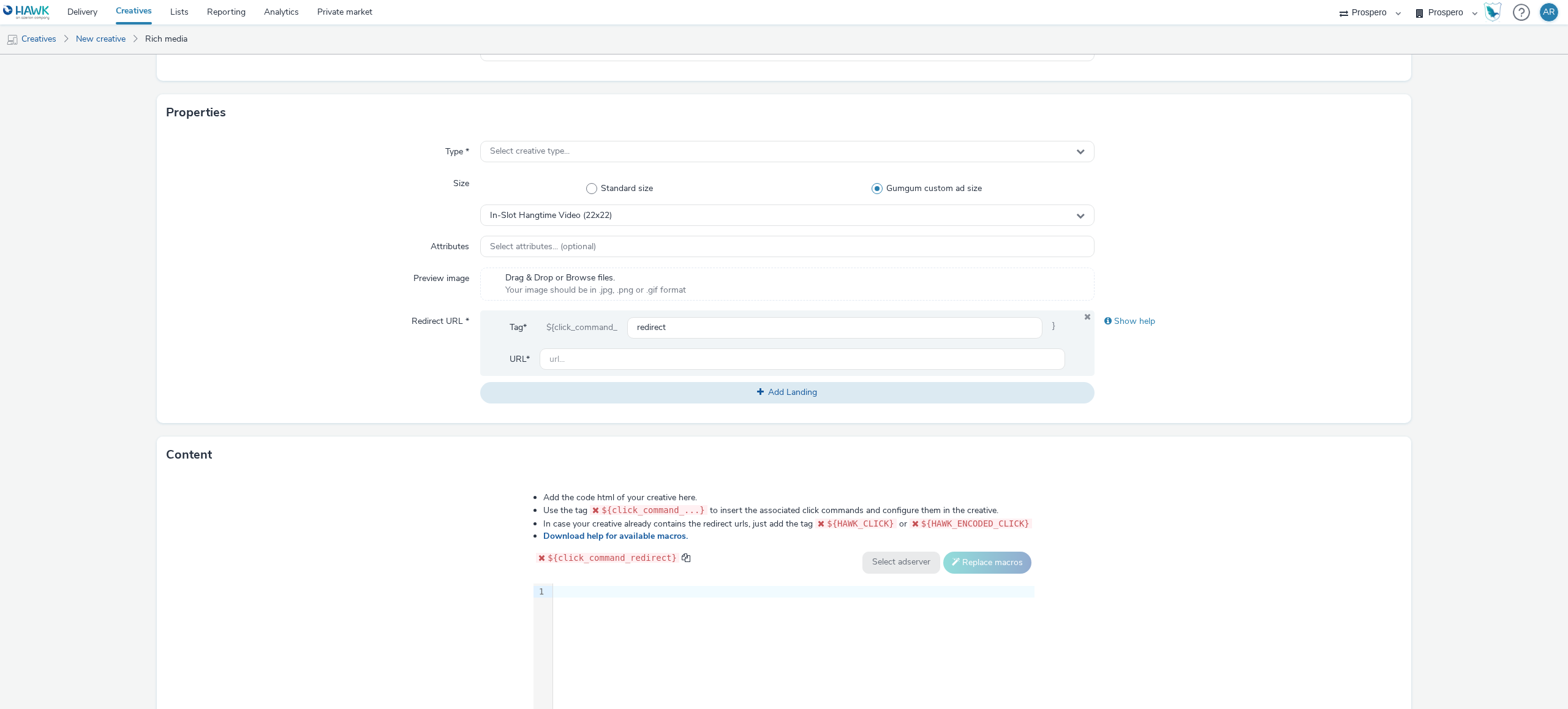
scroll to position [211, 0]
click at [623, 359] on input "text" at bounding box center [802, 358] width 525 height 21
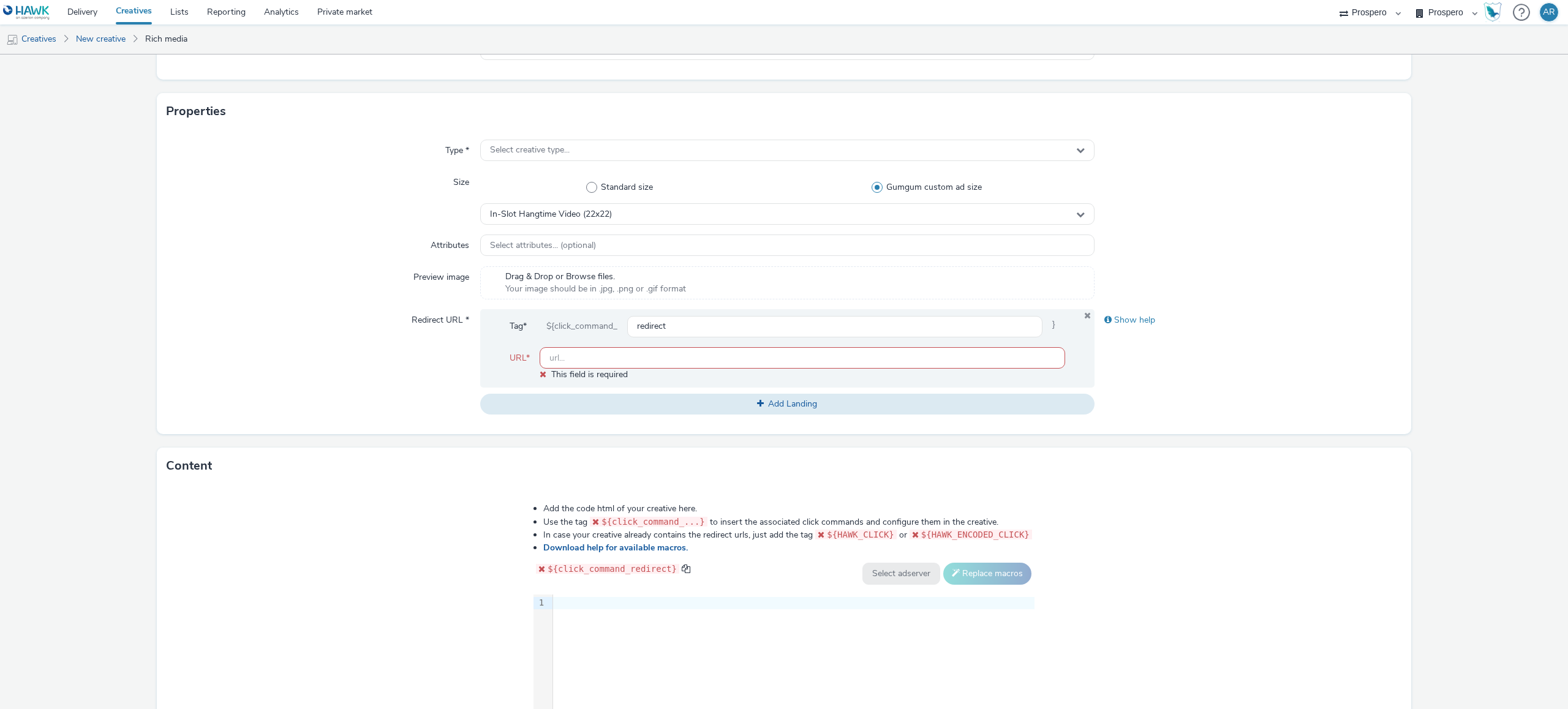
click at [979, 384] on form "New creative General Advertiser * CASS Name * 255 IAB categories * Personal Fin…" at bounding box center [784, 352] width 1568 height 1017
click at [583, 365] on input "text" at bounding box center [802, 358] width 525 height 21
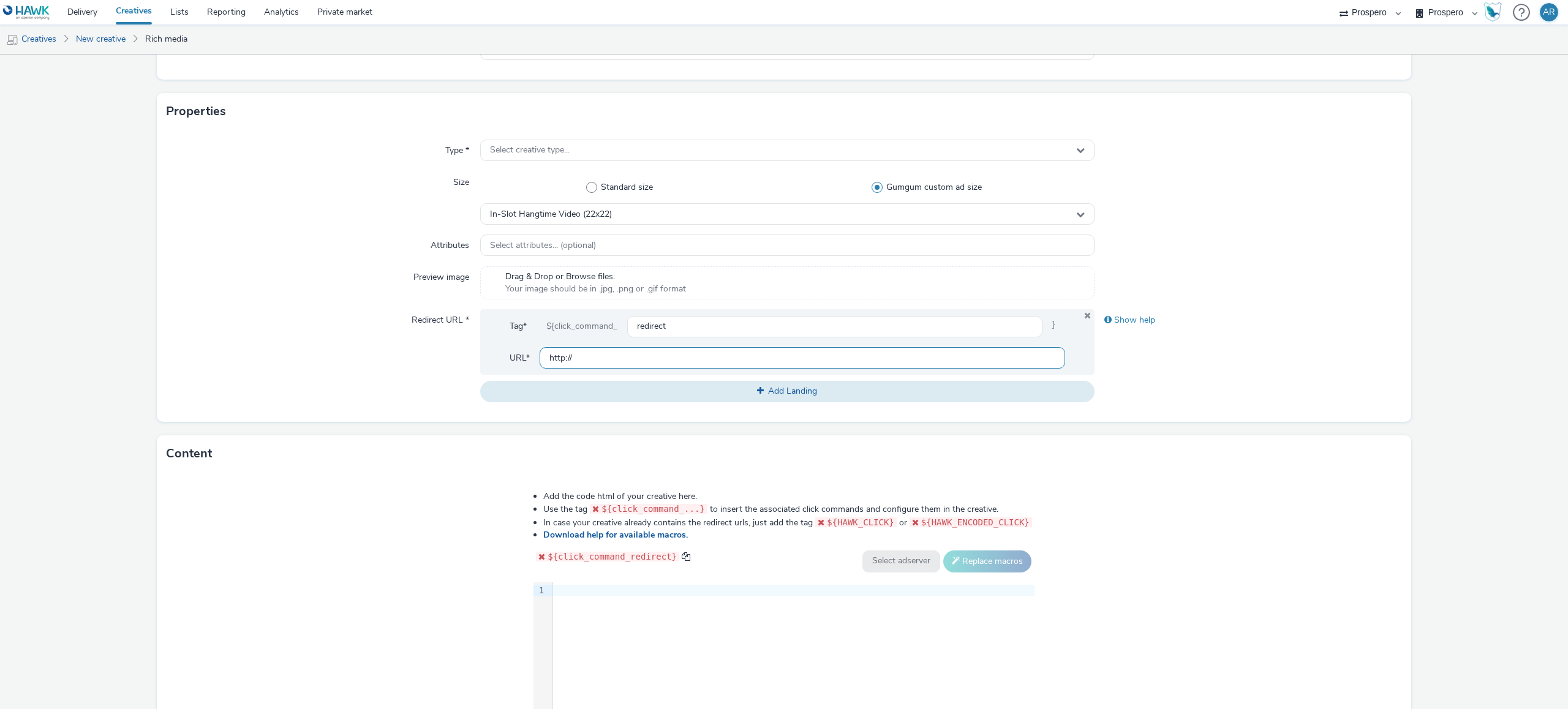
type input "http://cassinfo.com"
click at [979, 280] on form "New creative General Advertiser * CASS Name * 255 IAB categories * Personal Fin…" at bounding box center [784, 346] width 1568 height 1005
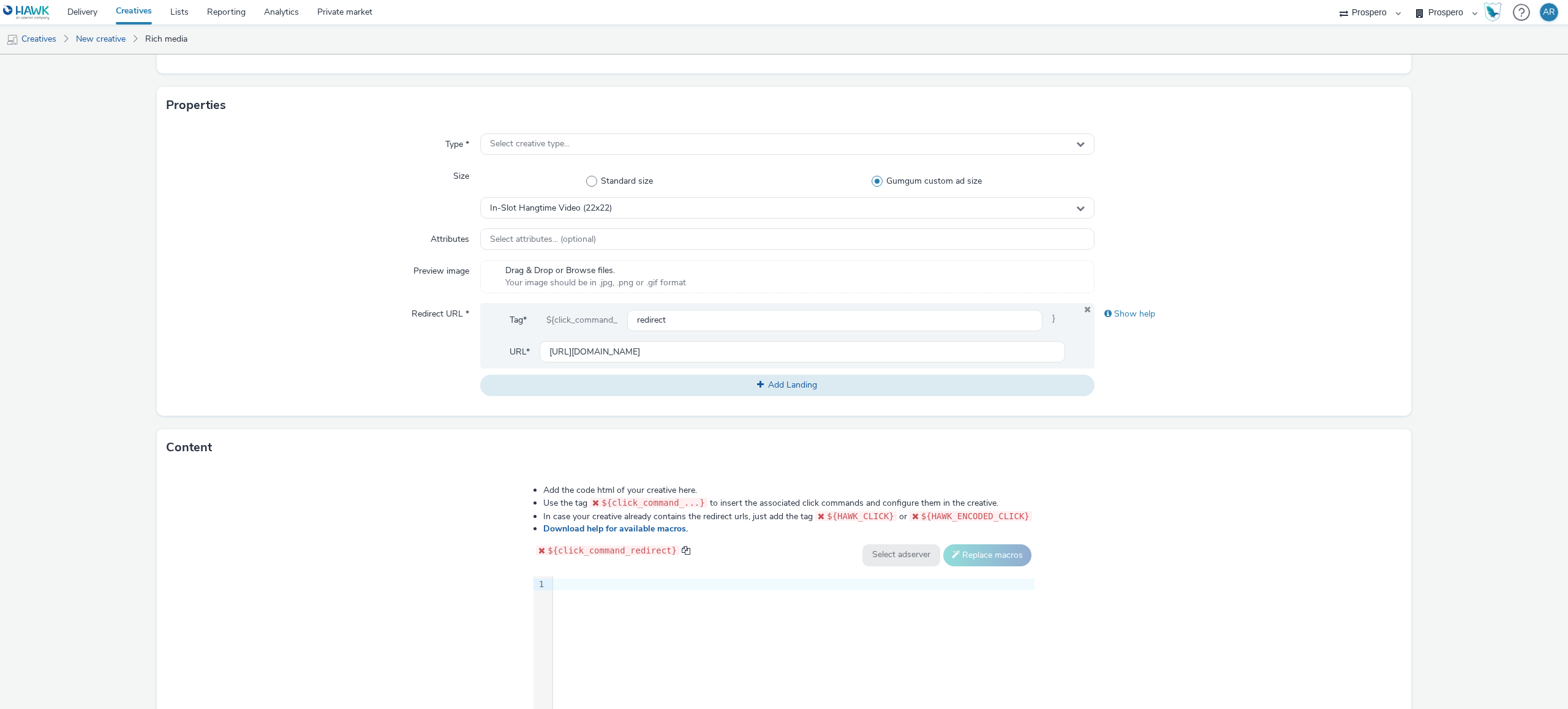
scroll to position [218, 0]
click at [846, 148] on div "Select creative type..." at bounding box center [786, 143] width 614 height 21
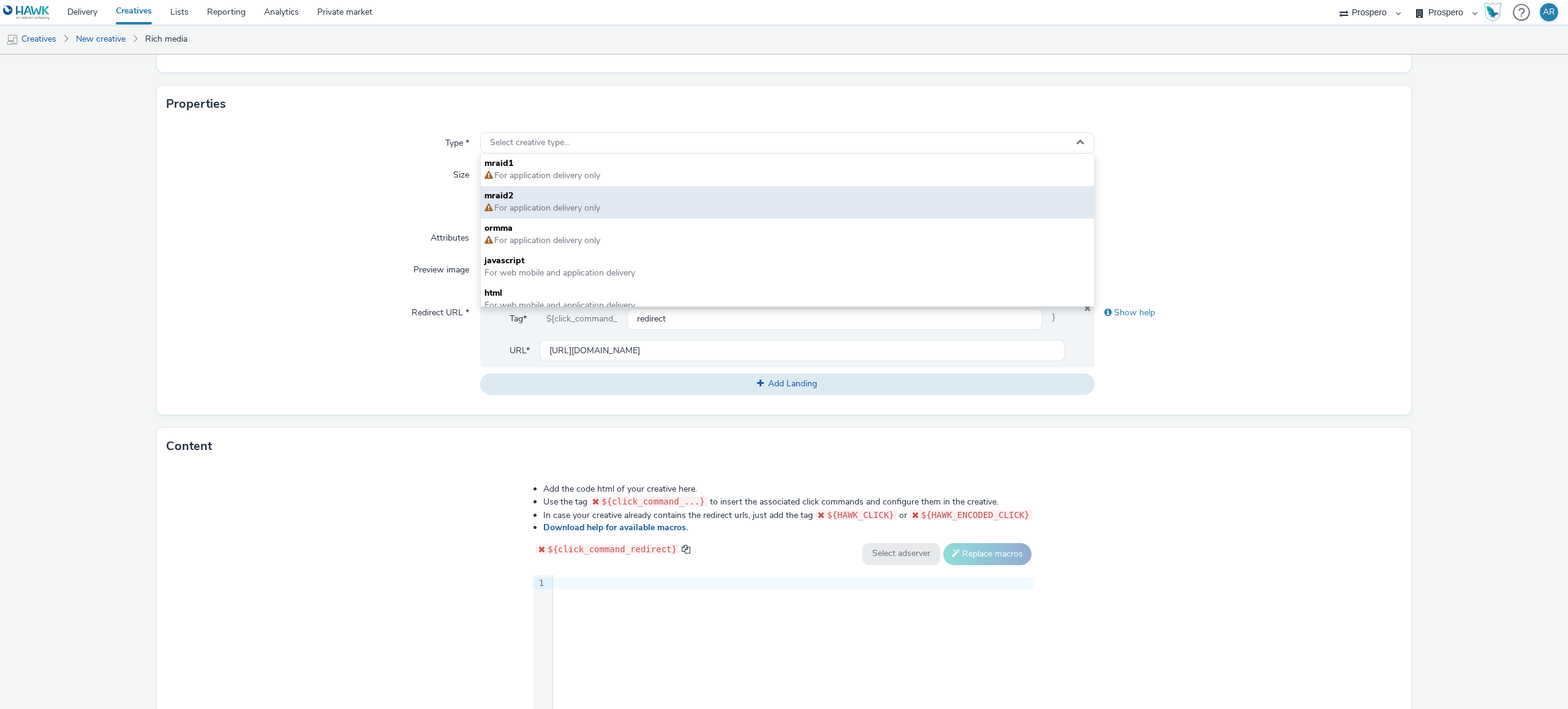
scroll to position [8, 0]
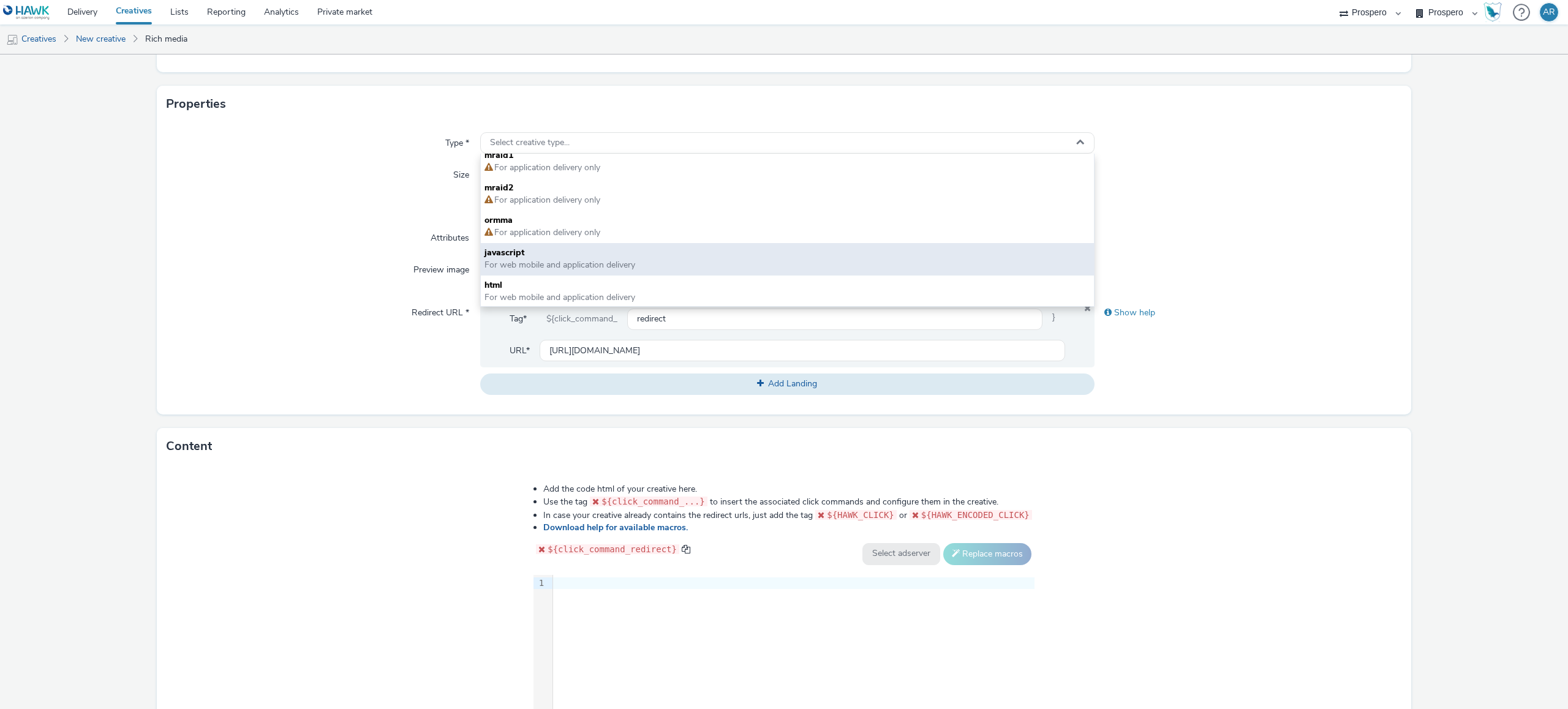
click at [623, 253] on span "javascript" at bounding box center [787, 252] width 606 height 12
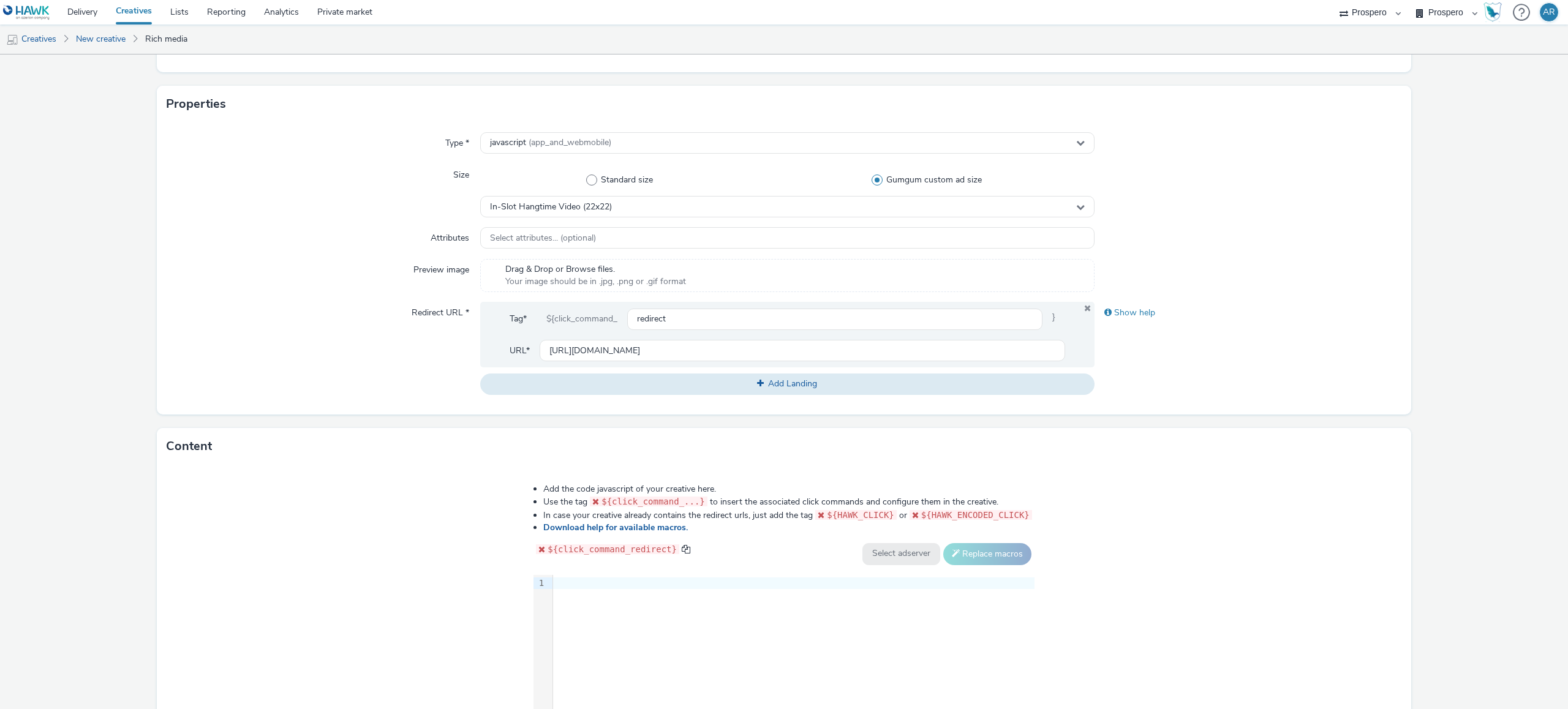
click at [979, 352] on form "New creative General Advertiser * CASS Name * 255 IAB categories * Personal Fin…" at bounding box center [784, 338] width 1568 height 1005
click at [563, 443] on div at bounding box center [794, 583] width 482 height 12
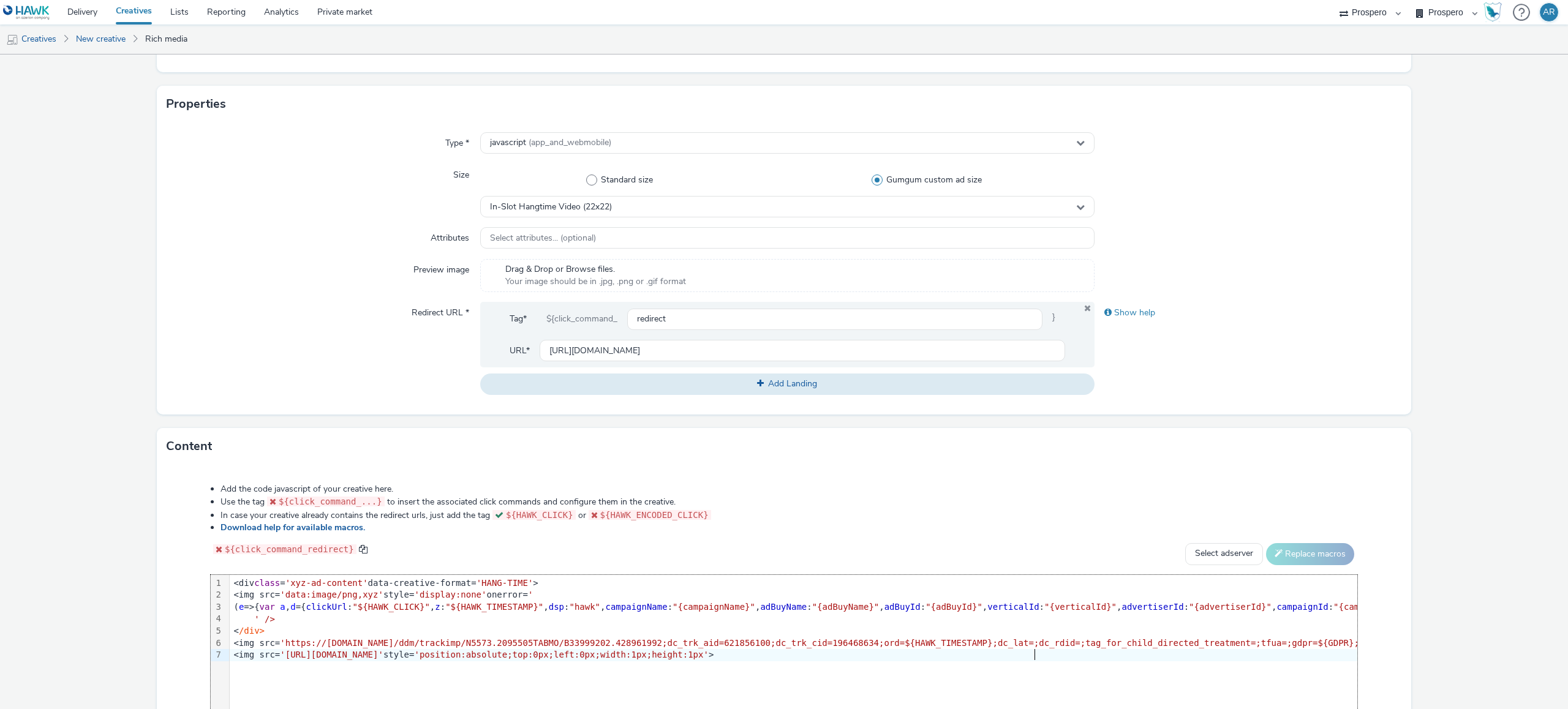
click at [979, 366] on form "New creative General Advertiser * CASS Name * 255 IAB categories * Personal Fin…" at bounding box center [784, 338] width 1568 height 1005
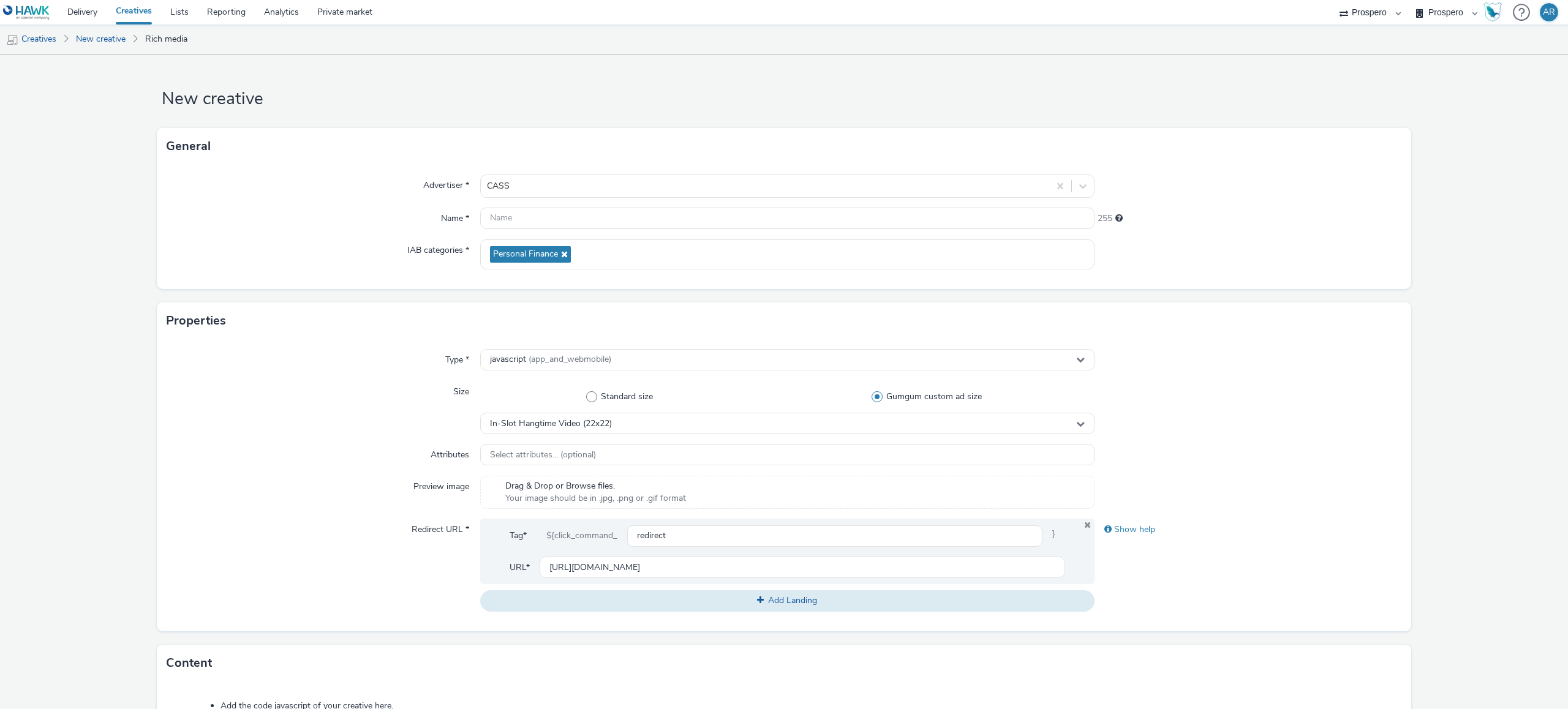
scroll to position [3, 0]
click at [607, 215] on input "text" at bounding box center [786, 217] width 614 height 21
type input "HTV 15 sec with Subtitles Cass"
click at [979, 384] on form "New creative General Advertiser * CASS Name * HTV 15 sec with Subtitles Cass 22…" at bounding box center [784, 554] width 1568 height 1005
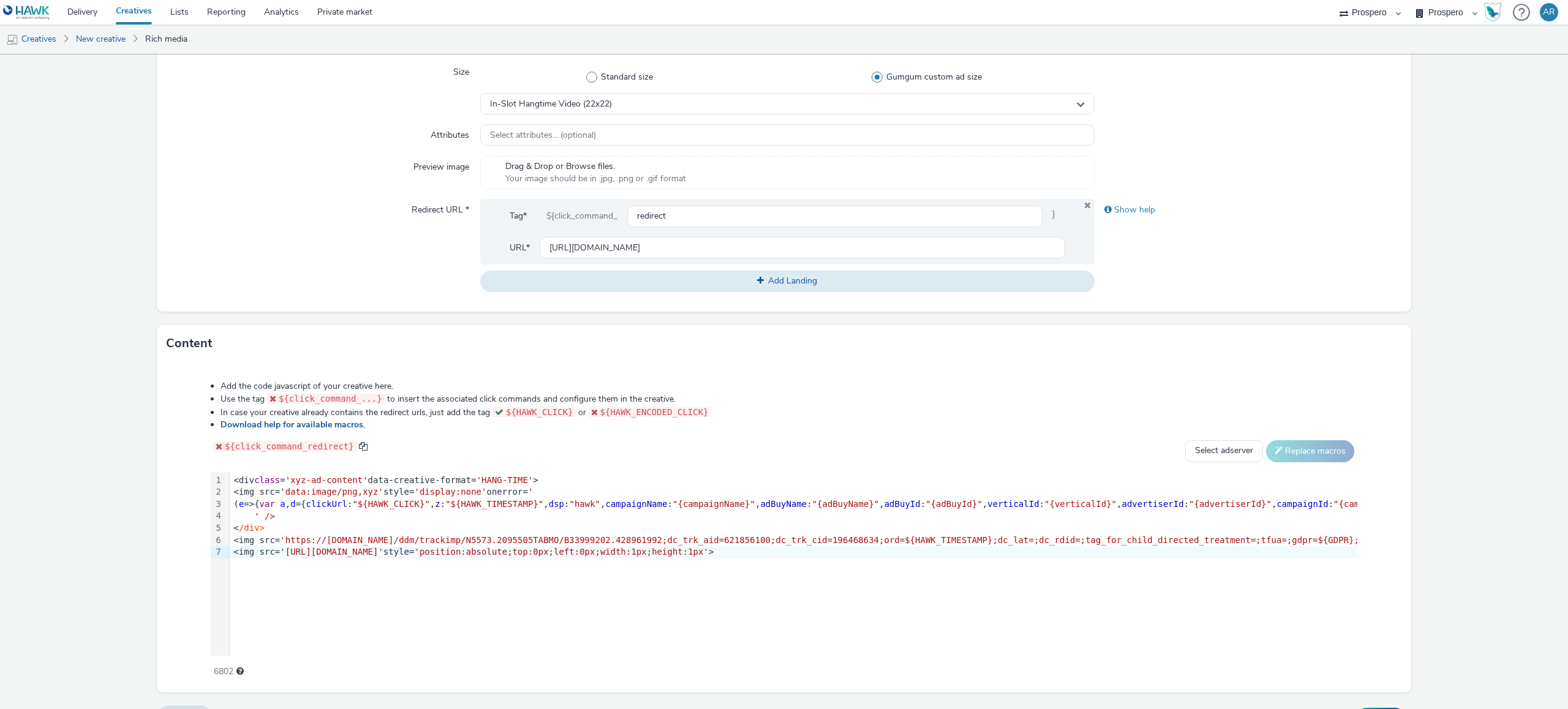
scroll to position [350, 0]
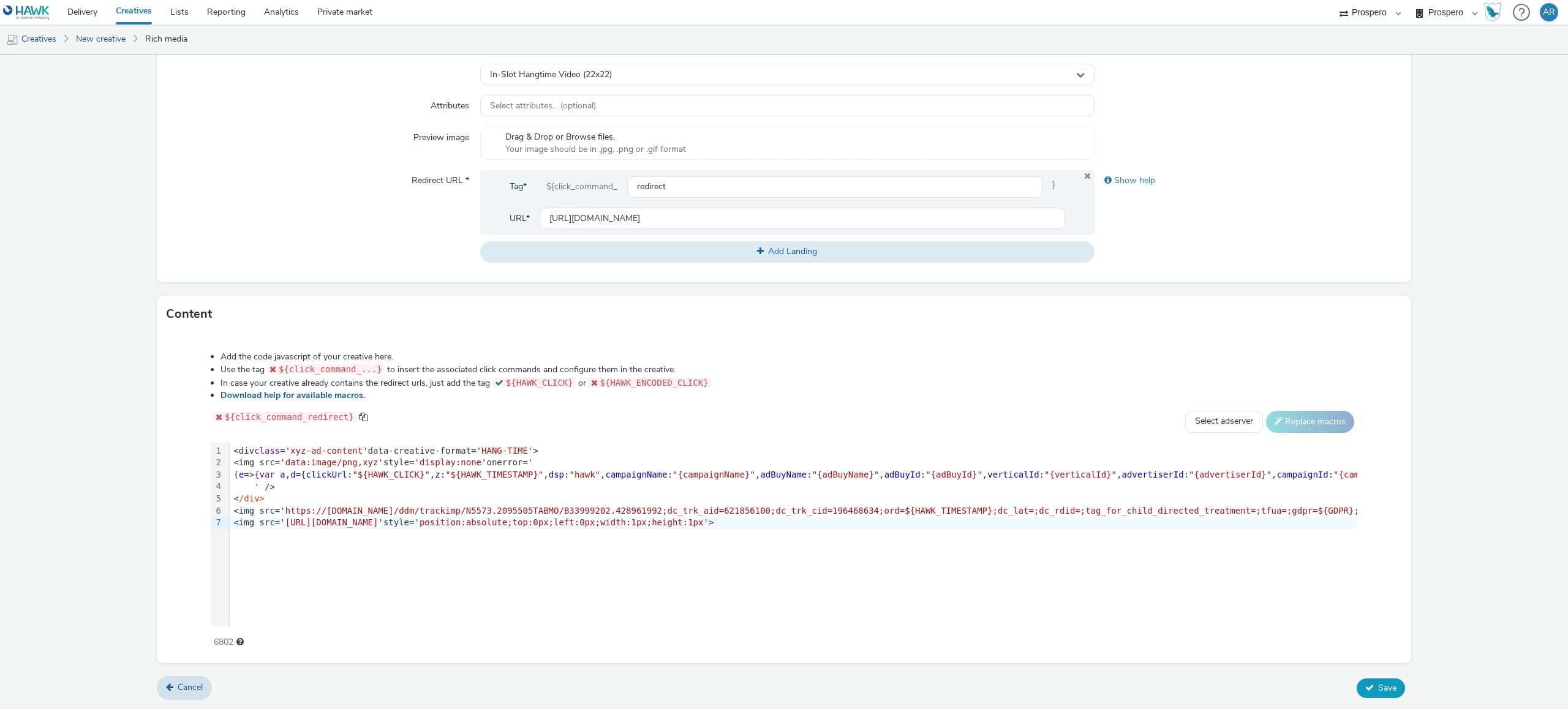
click at [979, 443] on span "Save" at bounding box center [1387, 688] width 19 height 11
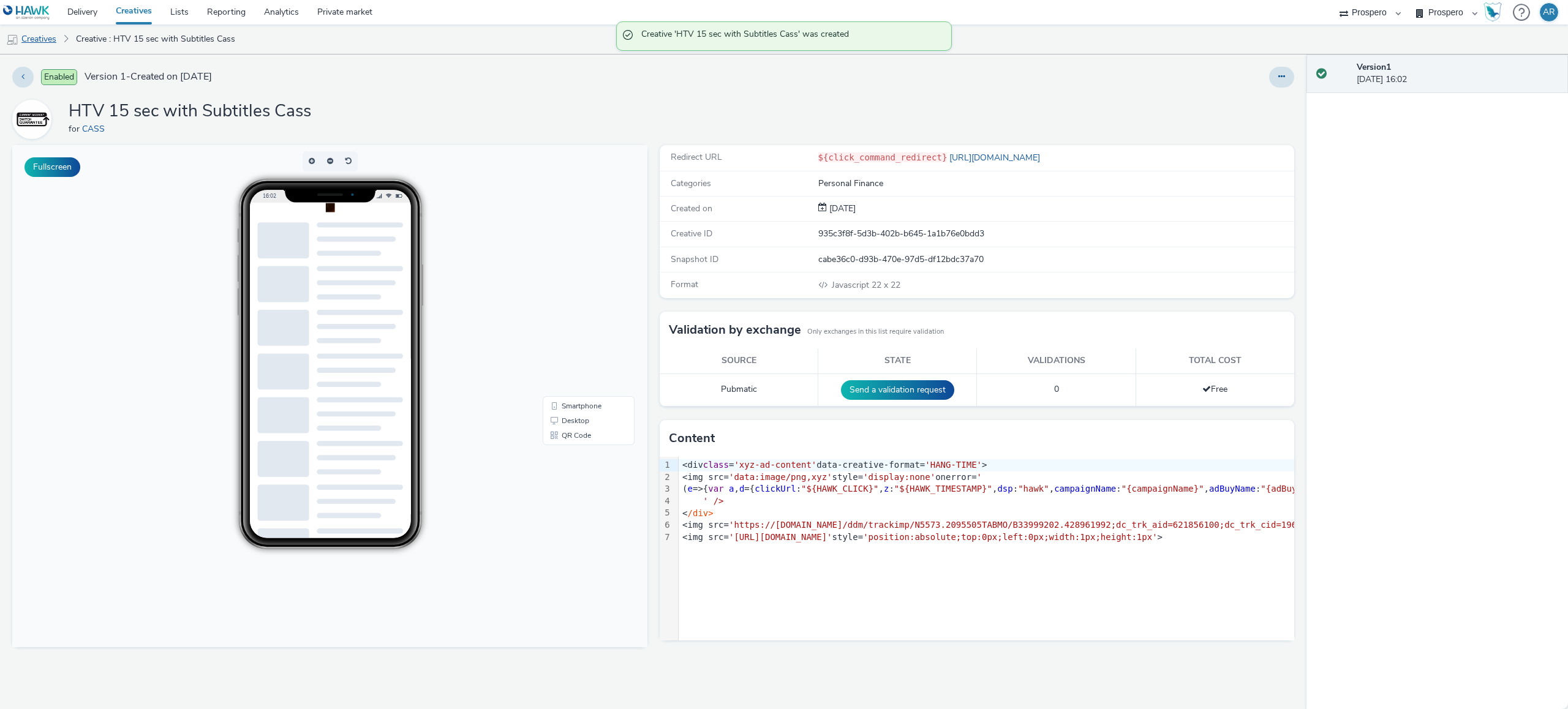
click at [43, 41] on link "Creatives" at bounding box center [31, 39] width 62 height 30
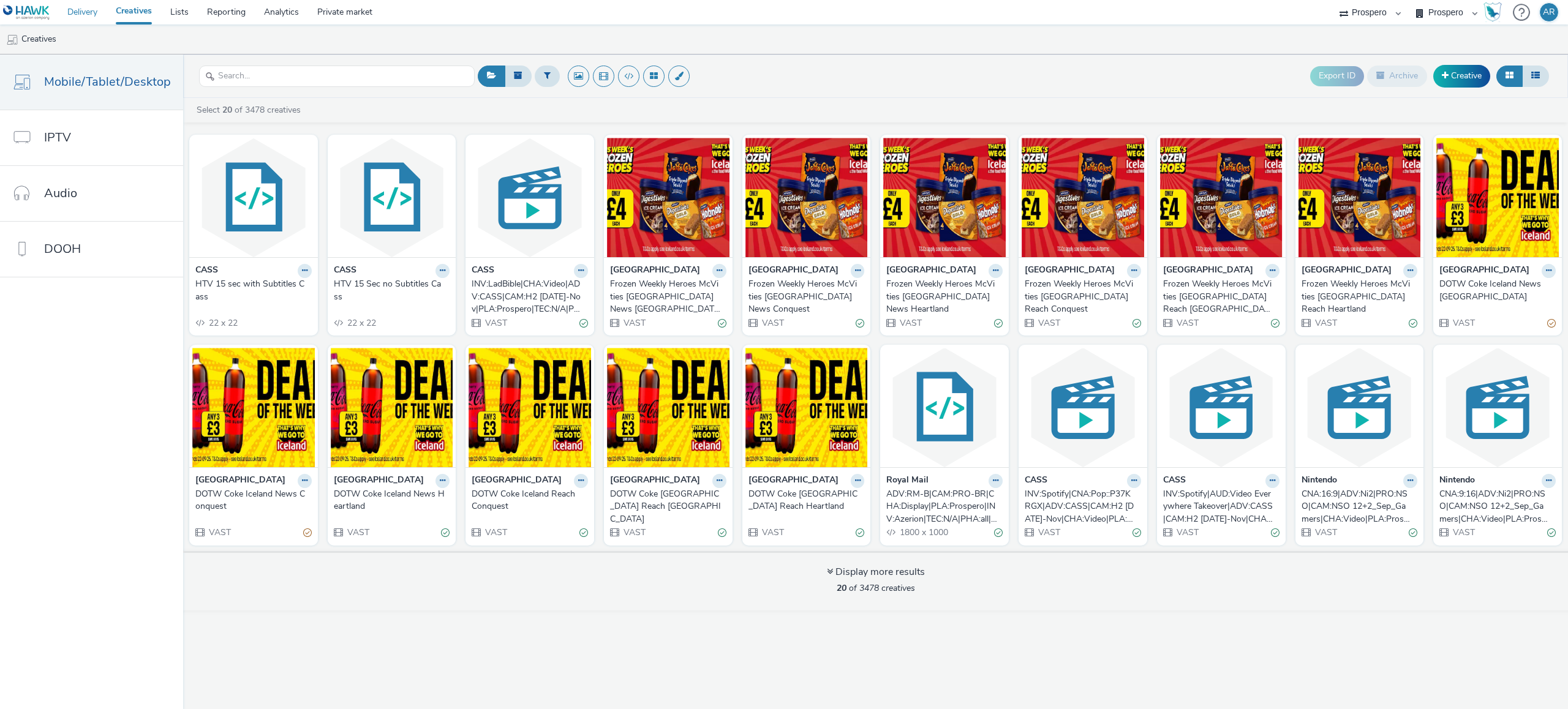
click at [75, 17] on link "Delivery" at bounding box center [82, 12] width 48 height 24
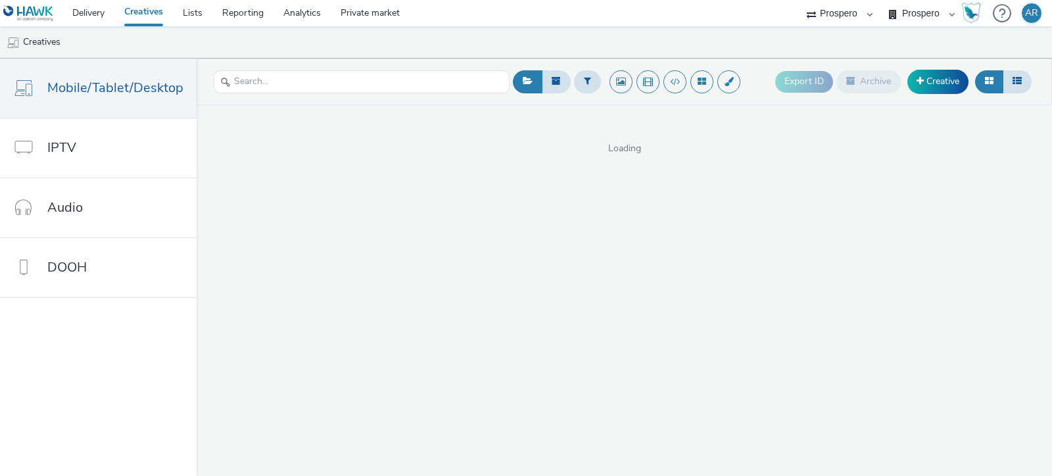
select select "47c37c18-910e-43a3-bb91-a2beb2847406"
select select "b1b940d3-d05b-48b5-821e-f328c33b988b"
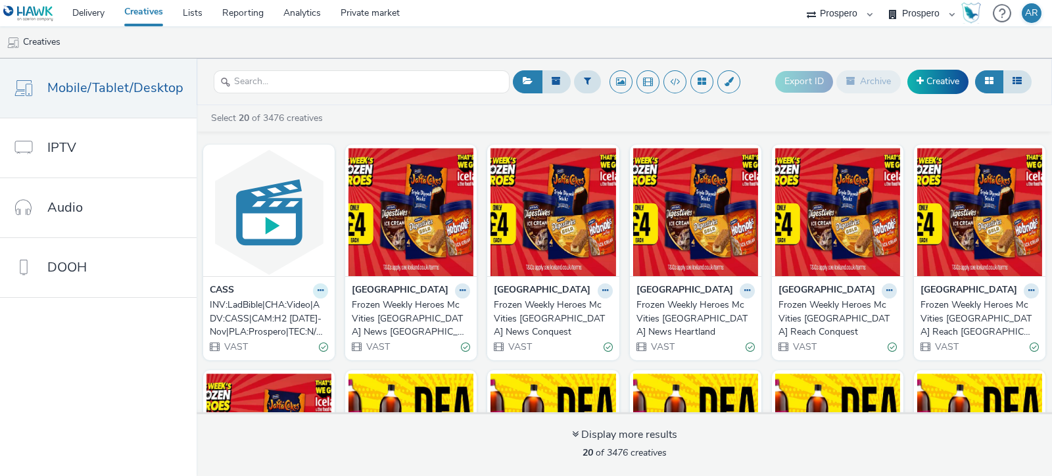
click at [323, 292] on icon at bounding box center [321, 291] width 6 height 8
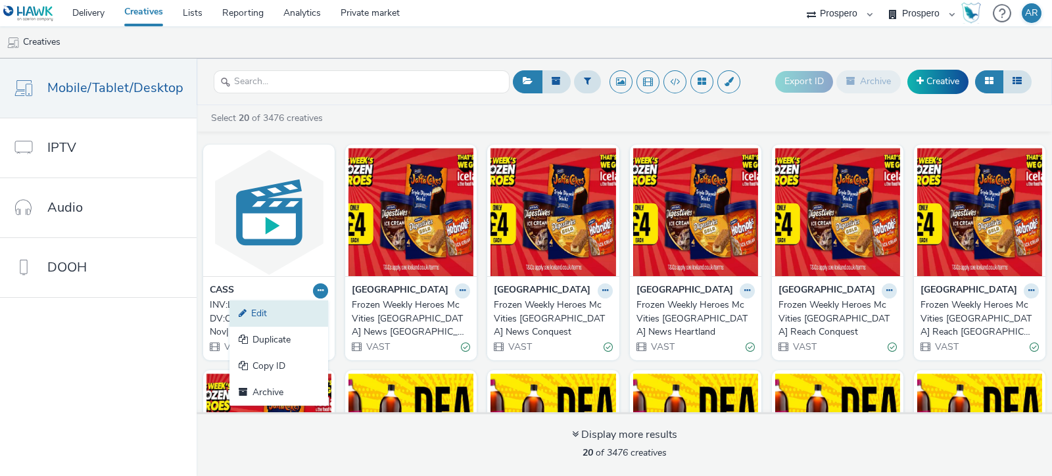
click at [308, 310] on link "Edit" at bounding box center [278, 313] width 99 height 26
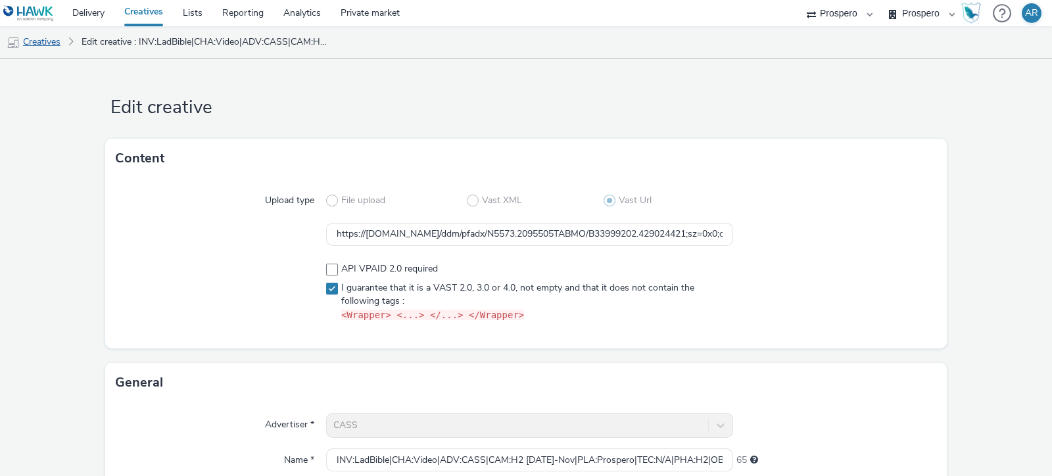
click at [39, 45] on link "Creatives" at bounding box center [33, 42] width 67 height 32
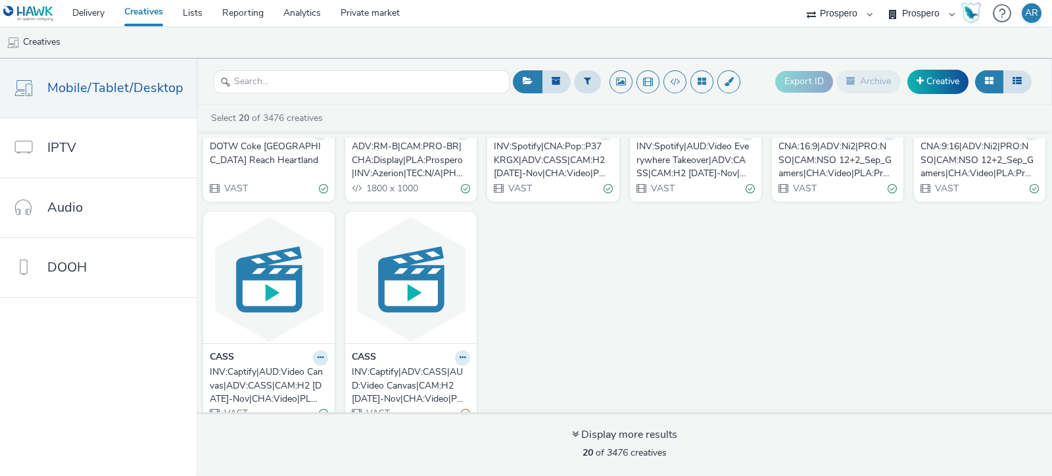
scroll to position [613, 0]
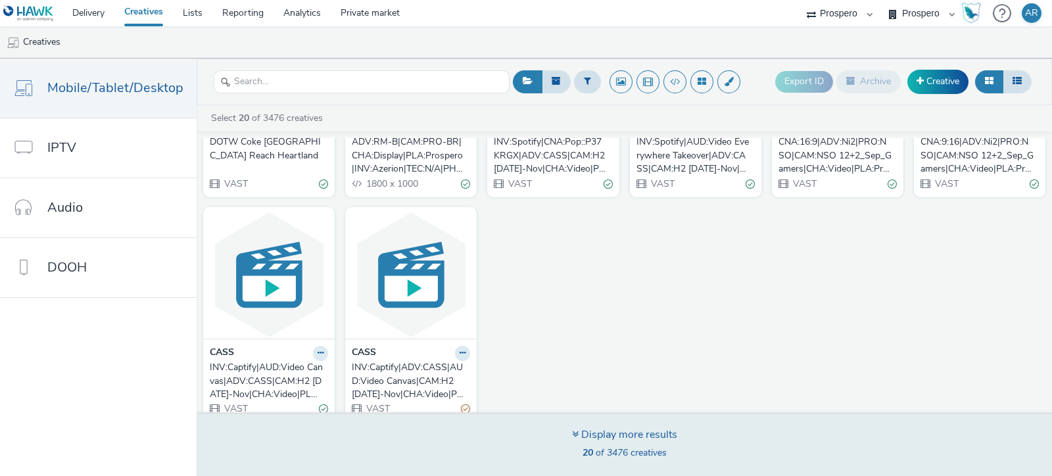
click at [552, 447] on div "Display more results 20 of 3476 creatives" at bounding box center [624, 444] width 865 height 64
click at [627, 437] on div "Display more results" at bounding box center [624, 434] width 105 height 15
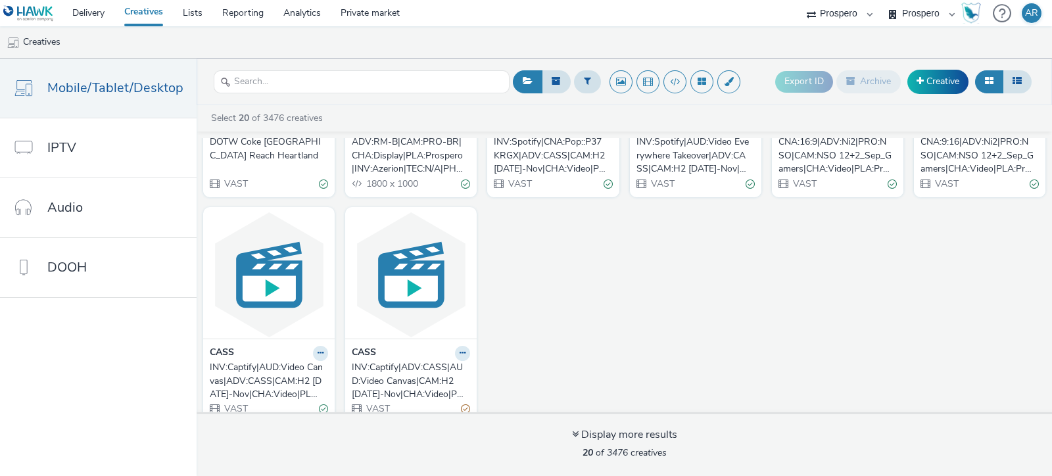
click at [920, 176] on div "CNA:9:16|ADV:Ni2|PRO:NSO|CAM:NSO 12+2_Sep_Gamers|CHA:Video|PLA:Prospero|INV:Ogu…" at bounding box center [976, 155] width 113 height 40
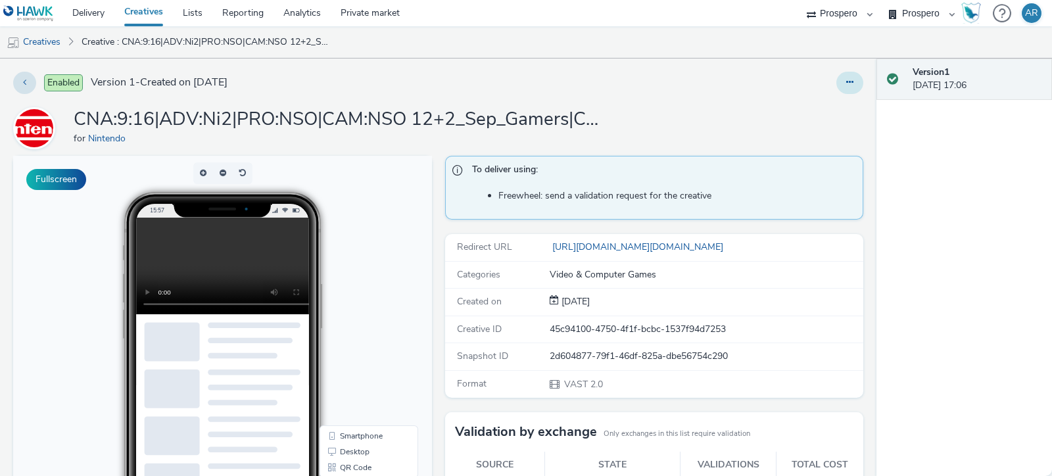
click at [846, 87] on icon at bounding box center [849, 82] width 7 height 9
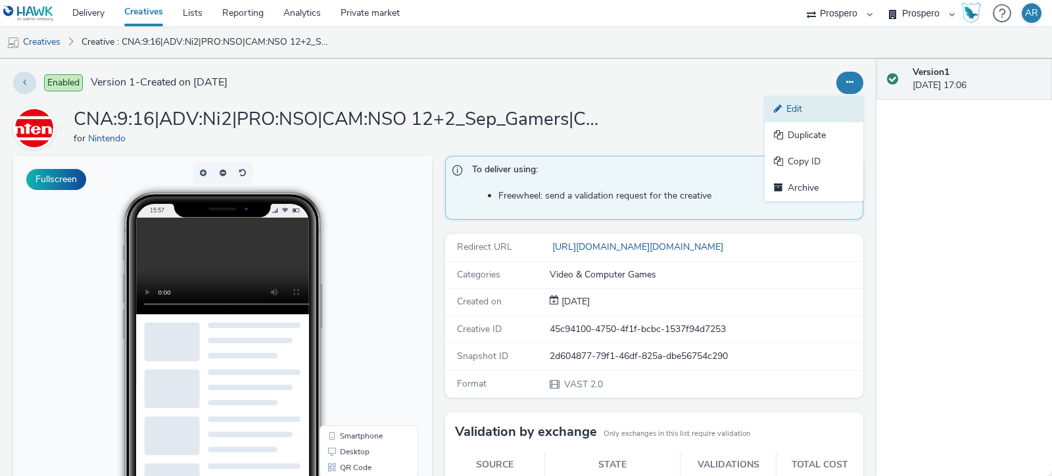
click at [815, 116] on link "Edit" at bounding box center [814, 109] width 99 height 26
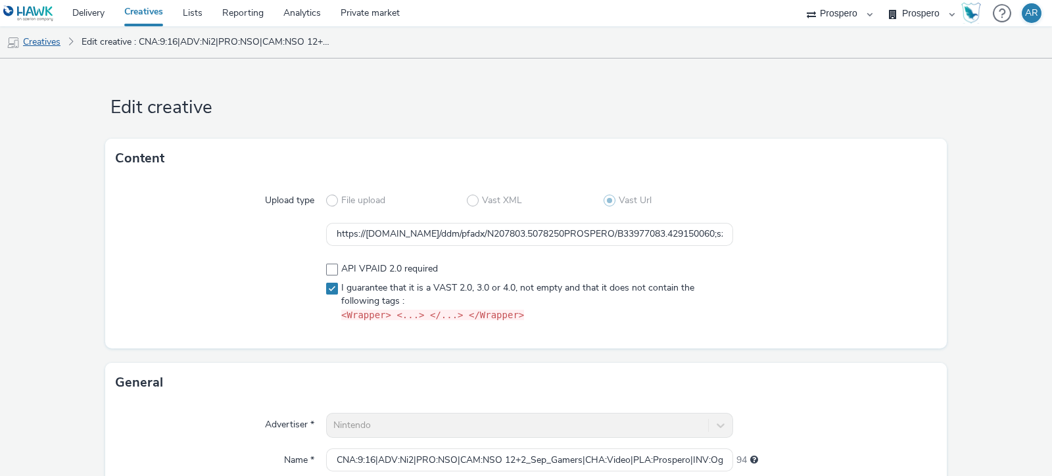
click at [43, 47] on link "Creatives" at bounding box center [33, 42] width 67 height 32
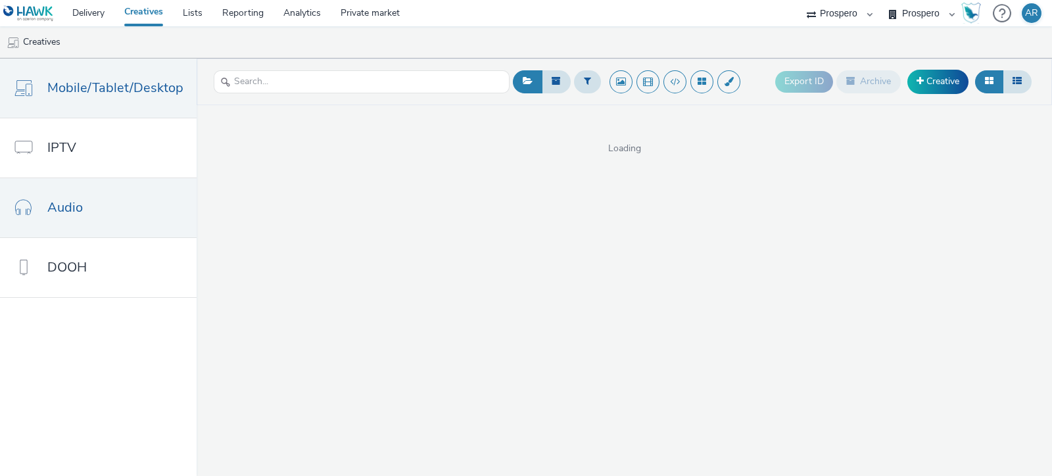
click at [77, 208] on span "Audio" at bounding box center [65, 207] width 36 height 19
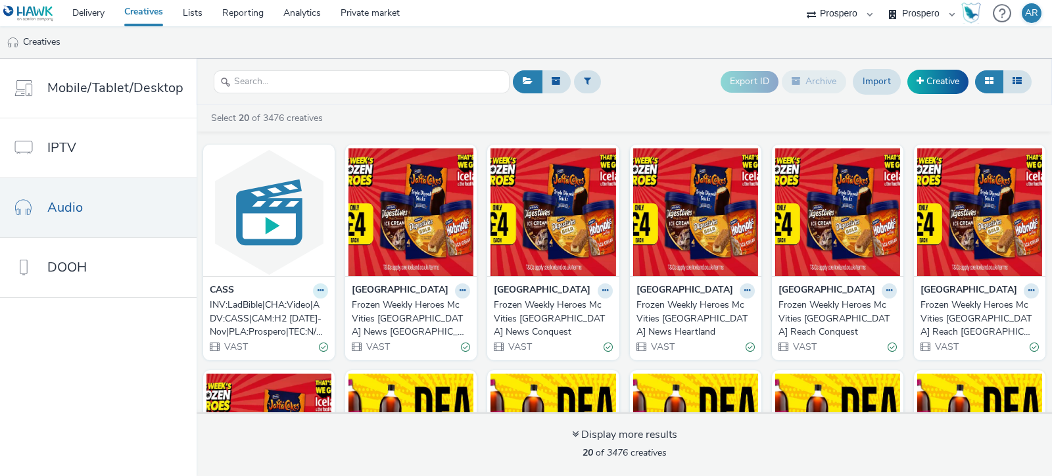
click at [323, 289] on icon at bounding box center [321, 291] width 6 height 8
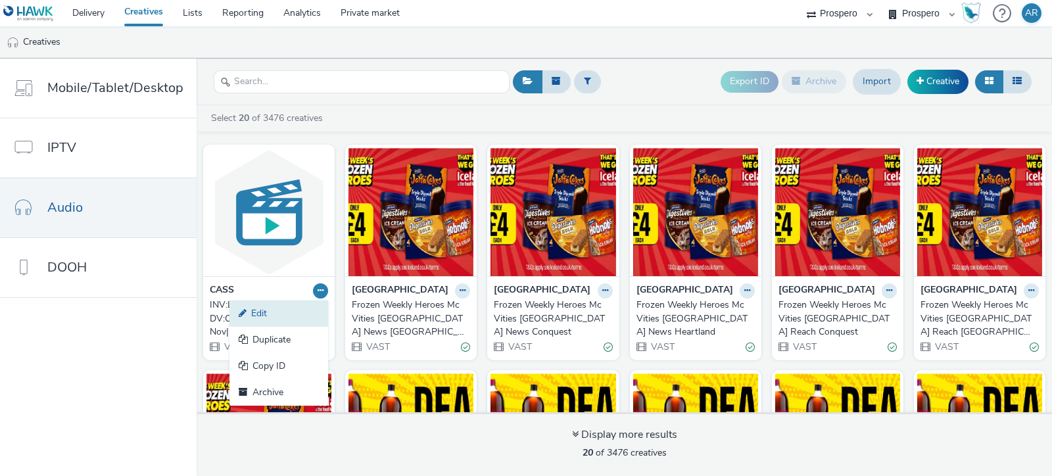
click at [309, 322] on link "Edit" at bounding box center [278, 313] width 99 height 26
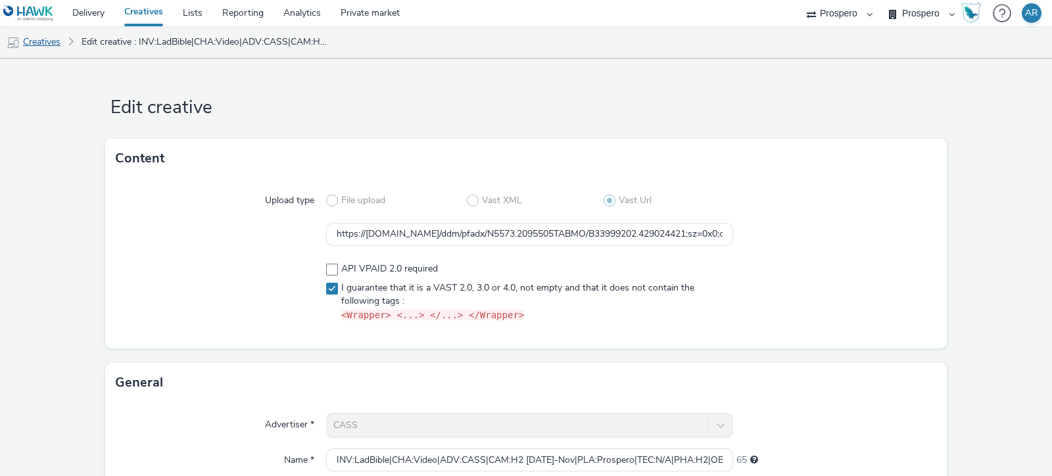
click at [54, 37] on link "Creatives" at bounding box center [33, 42] width 67 height 32
